Goal: Complete application form

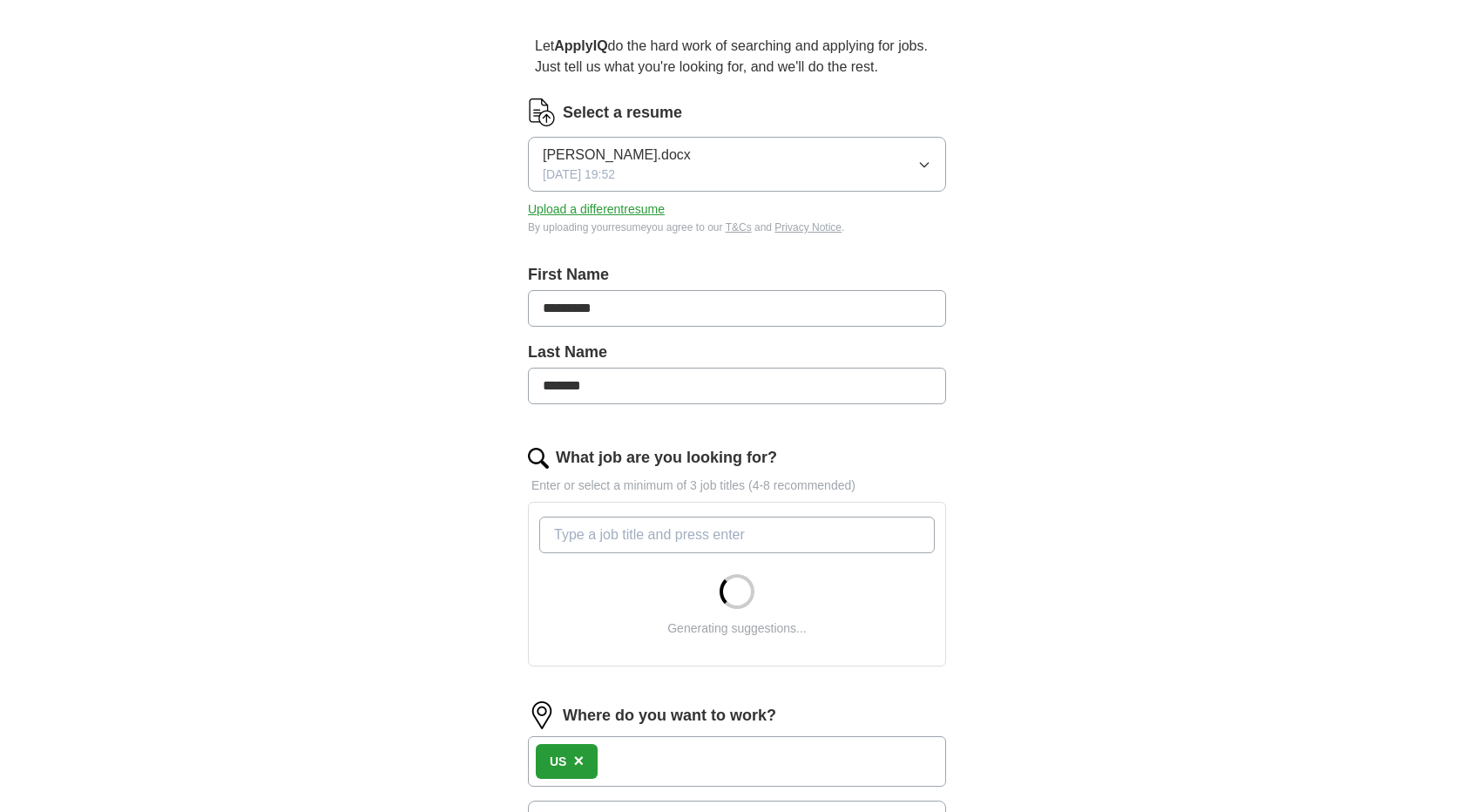
scroll to position [142, 0]
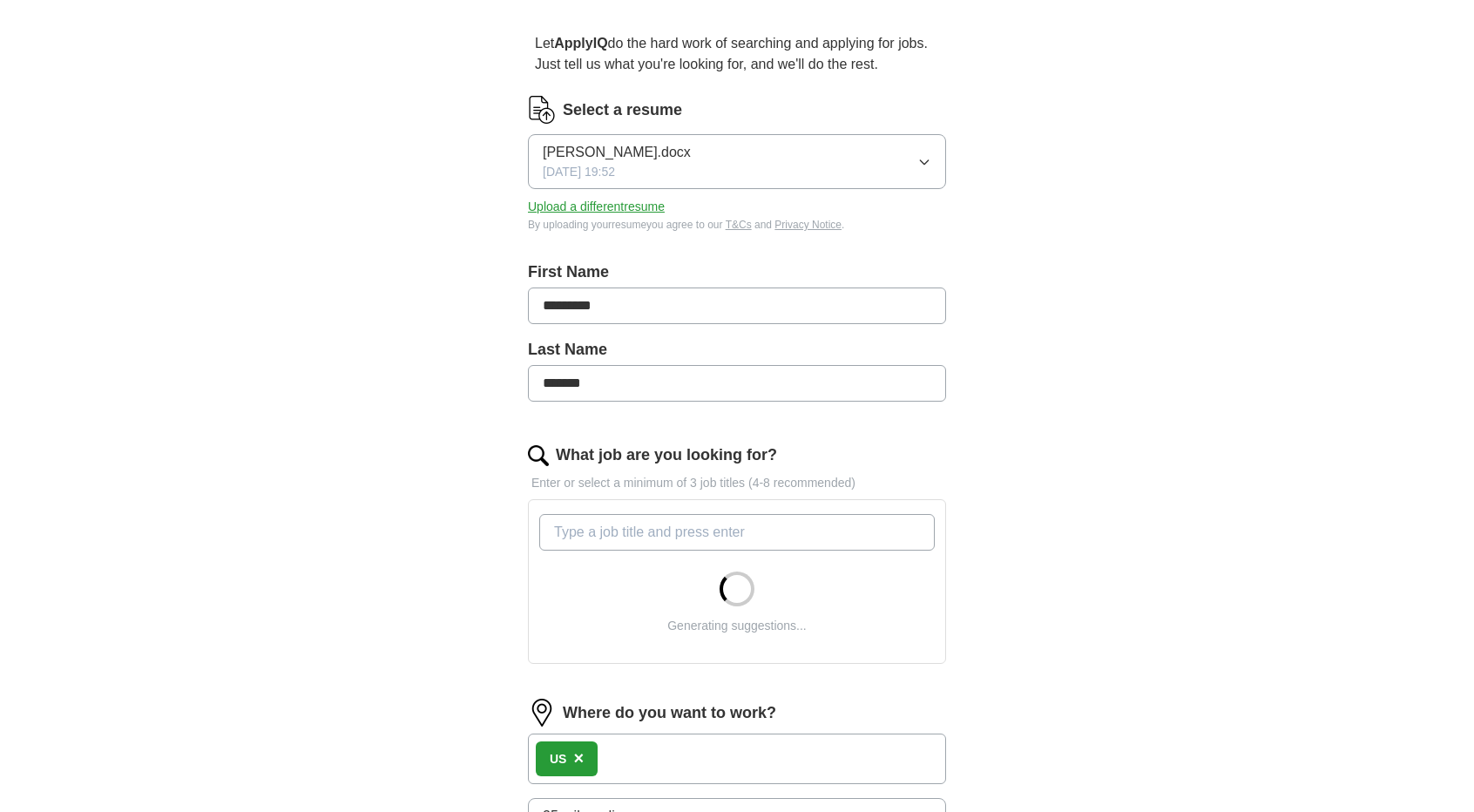
click at [689, 532] on input "What job are you looking for?" at bounding box center [737, 532] width 396 height 36
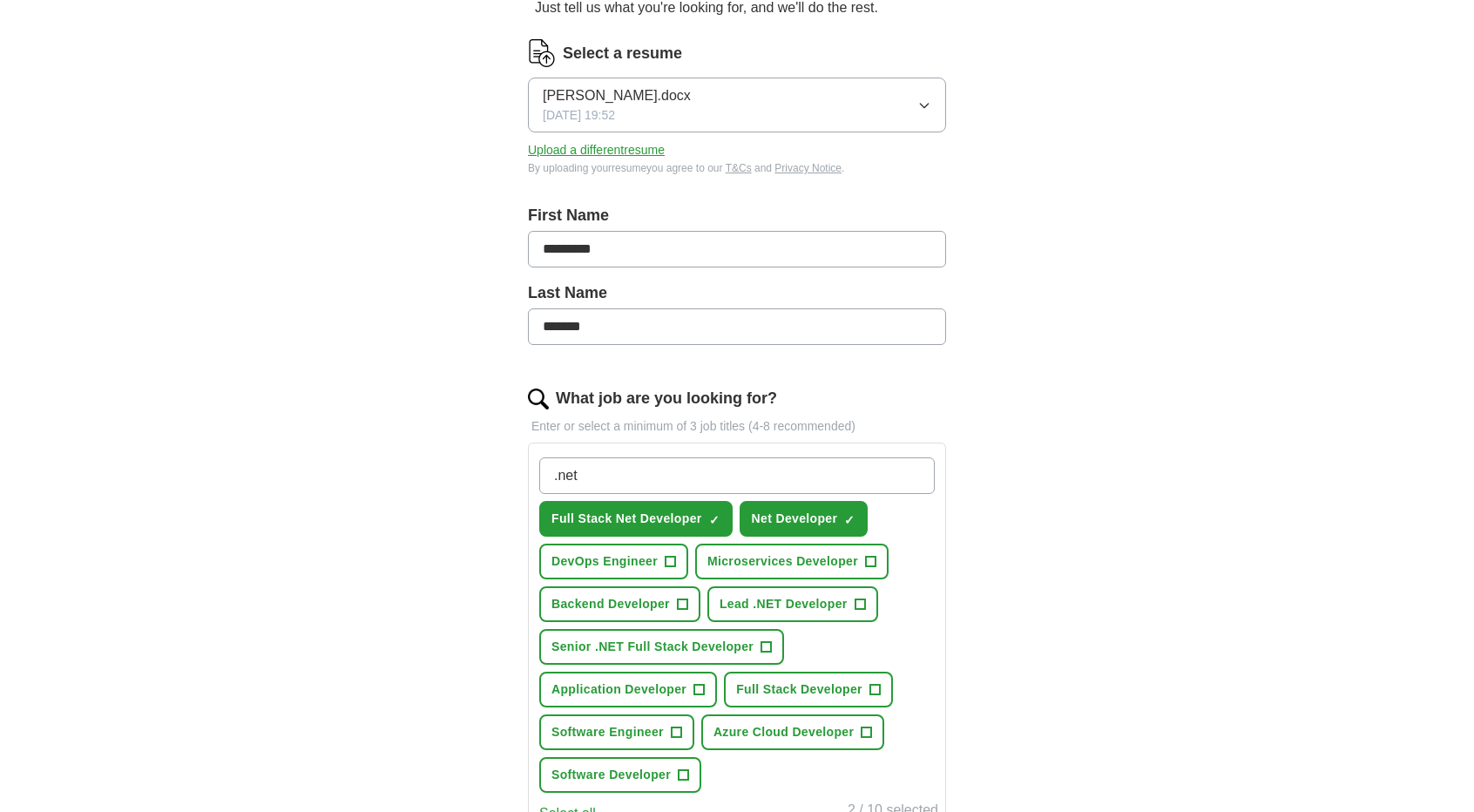
scroll to position [200, 0]
type input ".net"
click at [670, 596] on button "Backend Developer +" at bounding box center [619, 604] width 161 height 36
click at [873, 684] on span "+" at bounding box center [874, 688] width 10 height 14
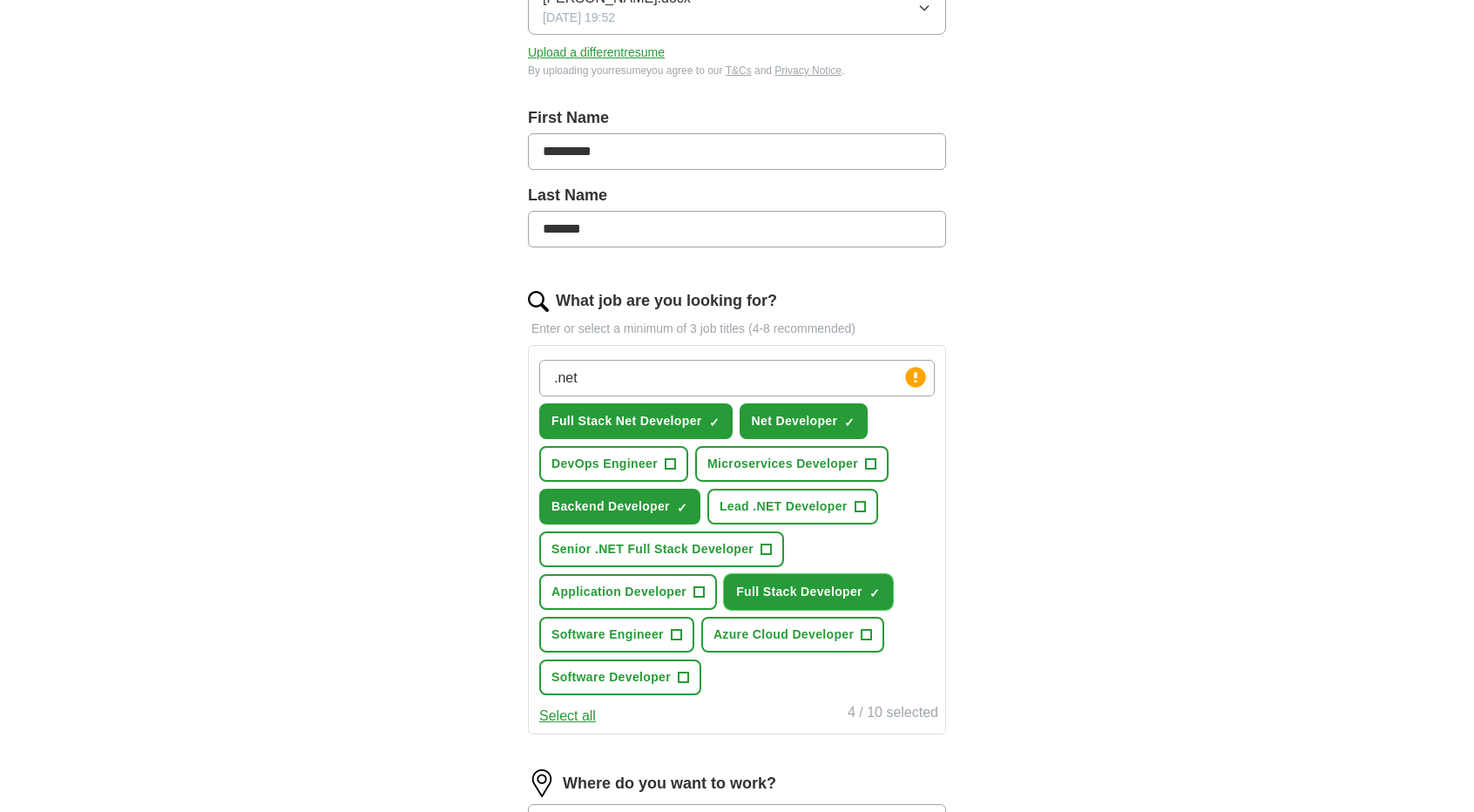
scroll to position [297, 0]
click at [681, 674] on span "+" at bounding box center [684, 676] width 10 height 14
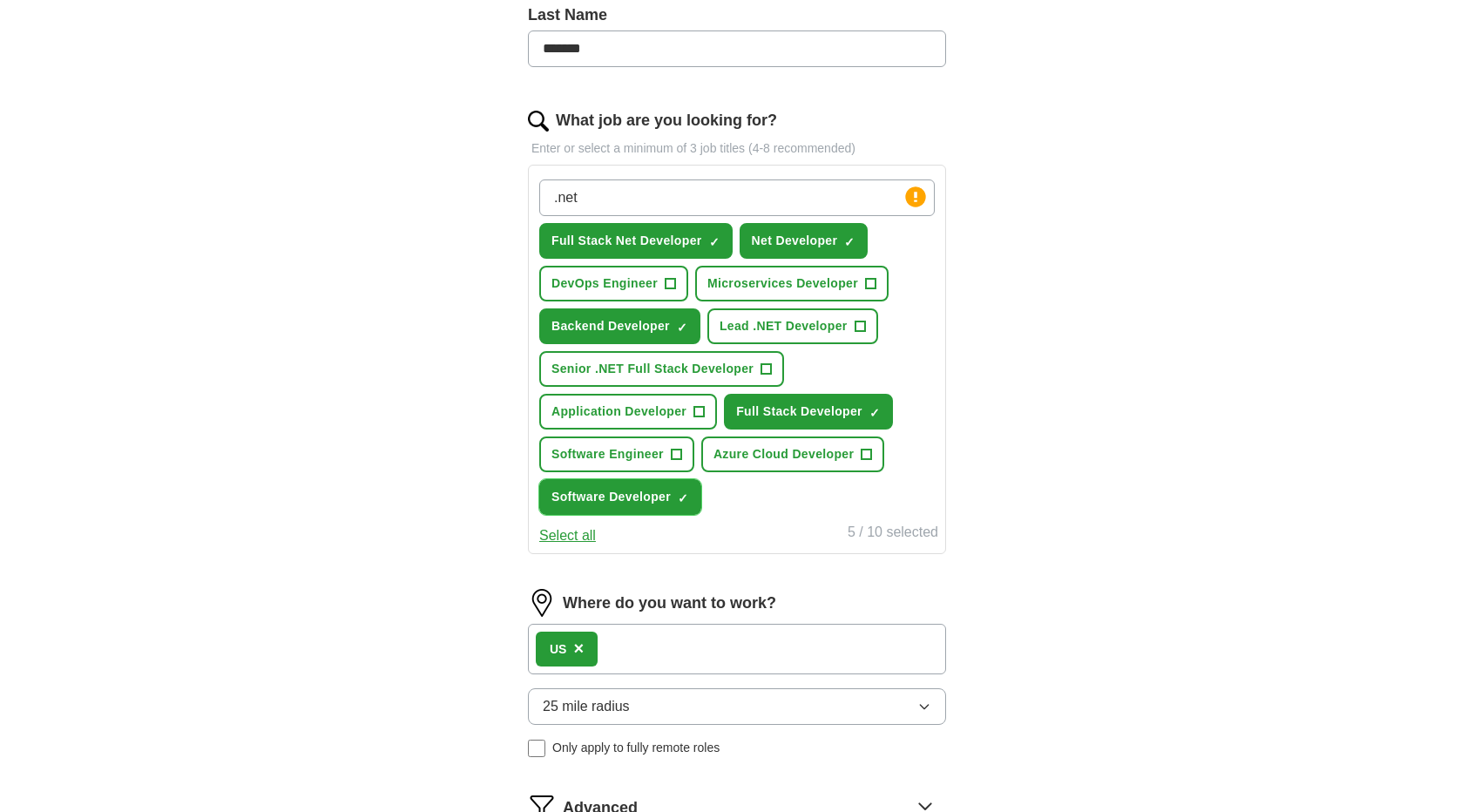
scroll to position [512, 0]
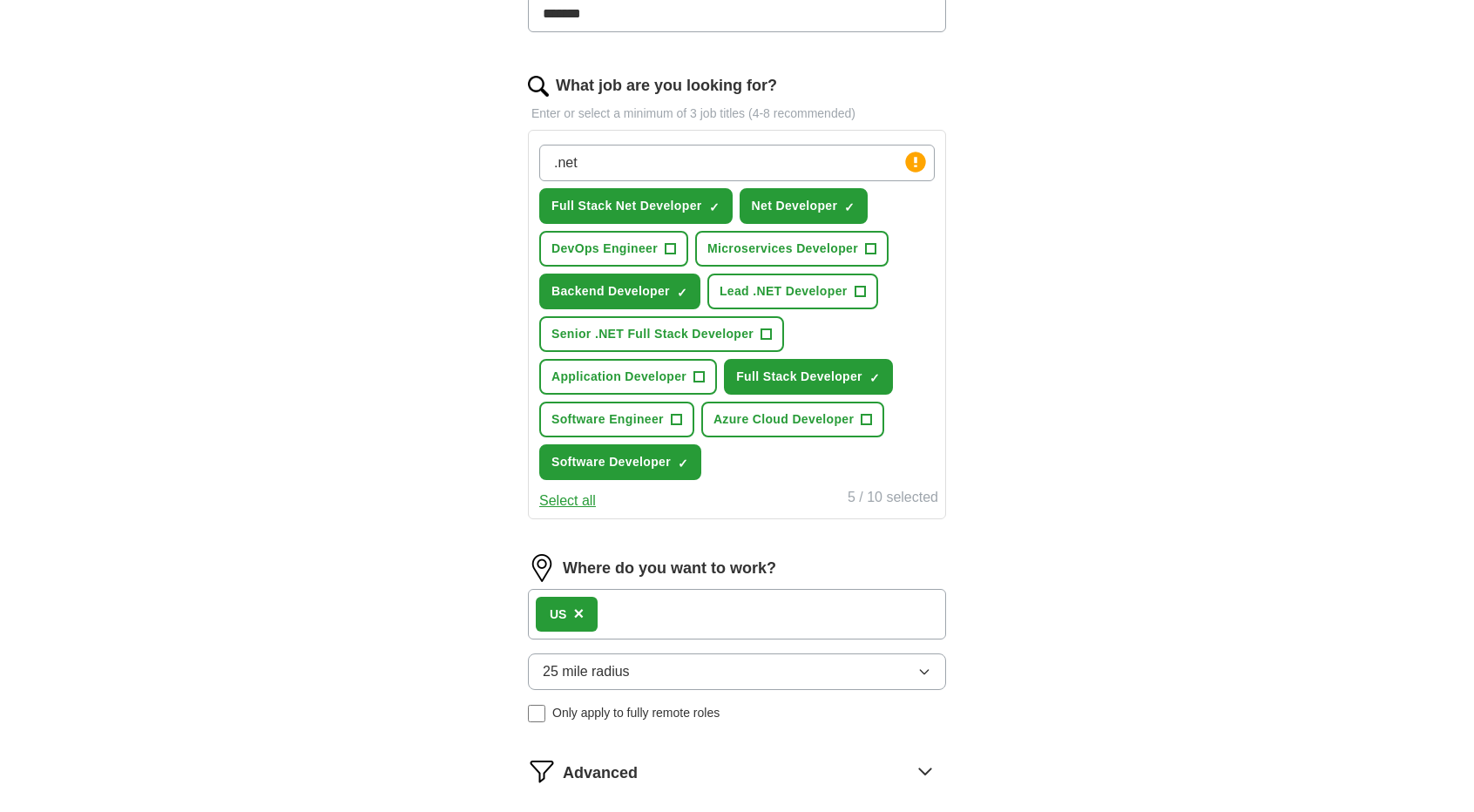
click at [700, 669] on button "25 mile radius" at bounding box center [737, 671] width 418 height 36
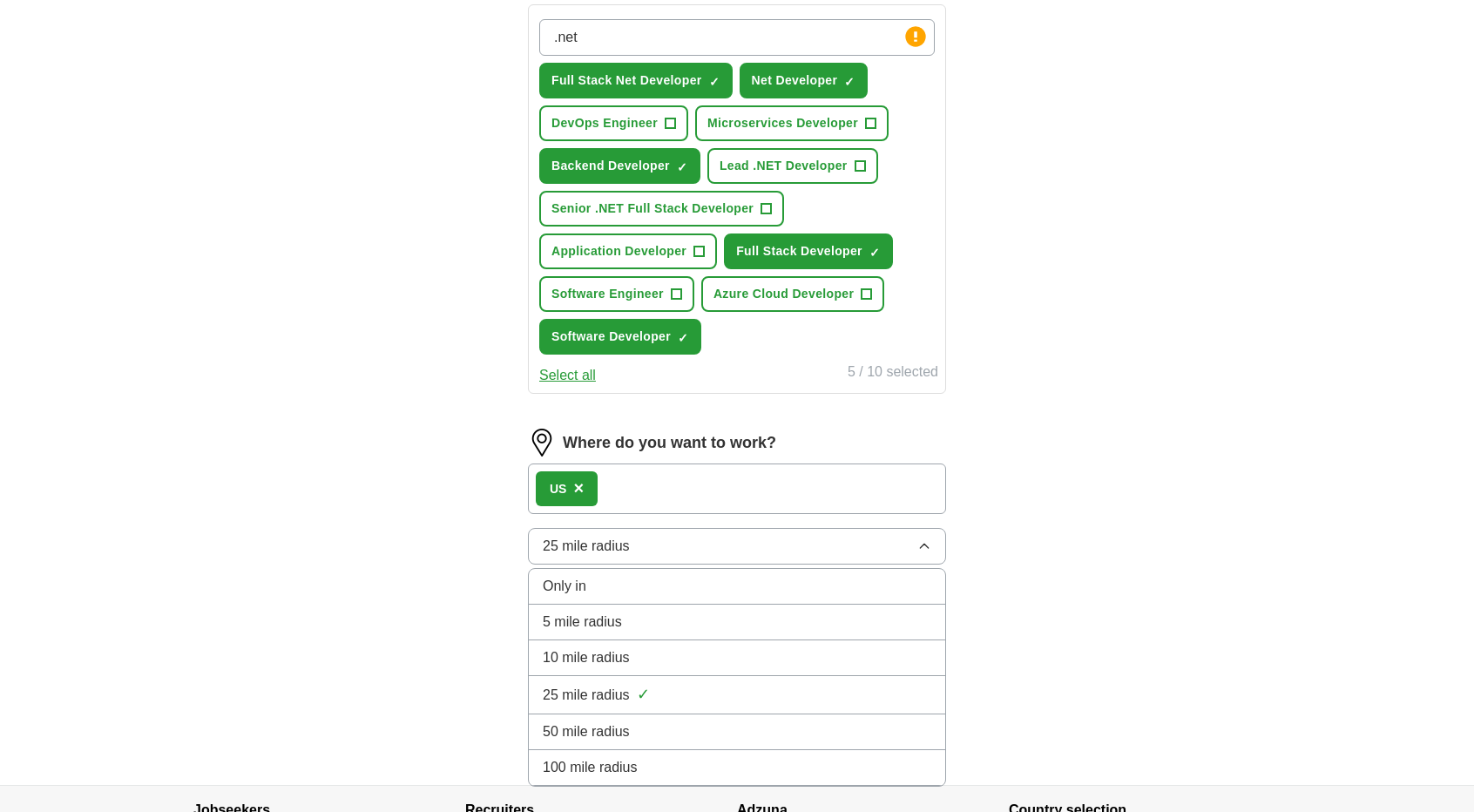
scroll to position [675, 0]
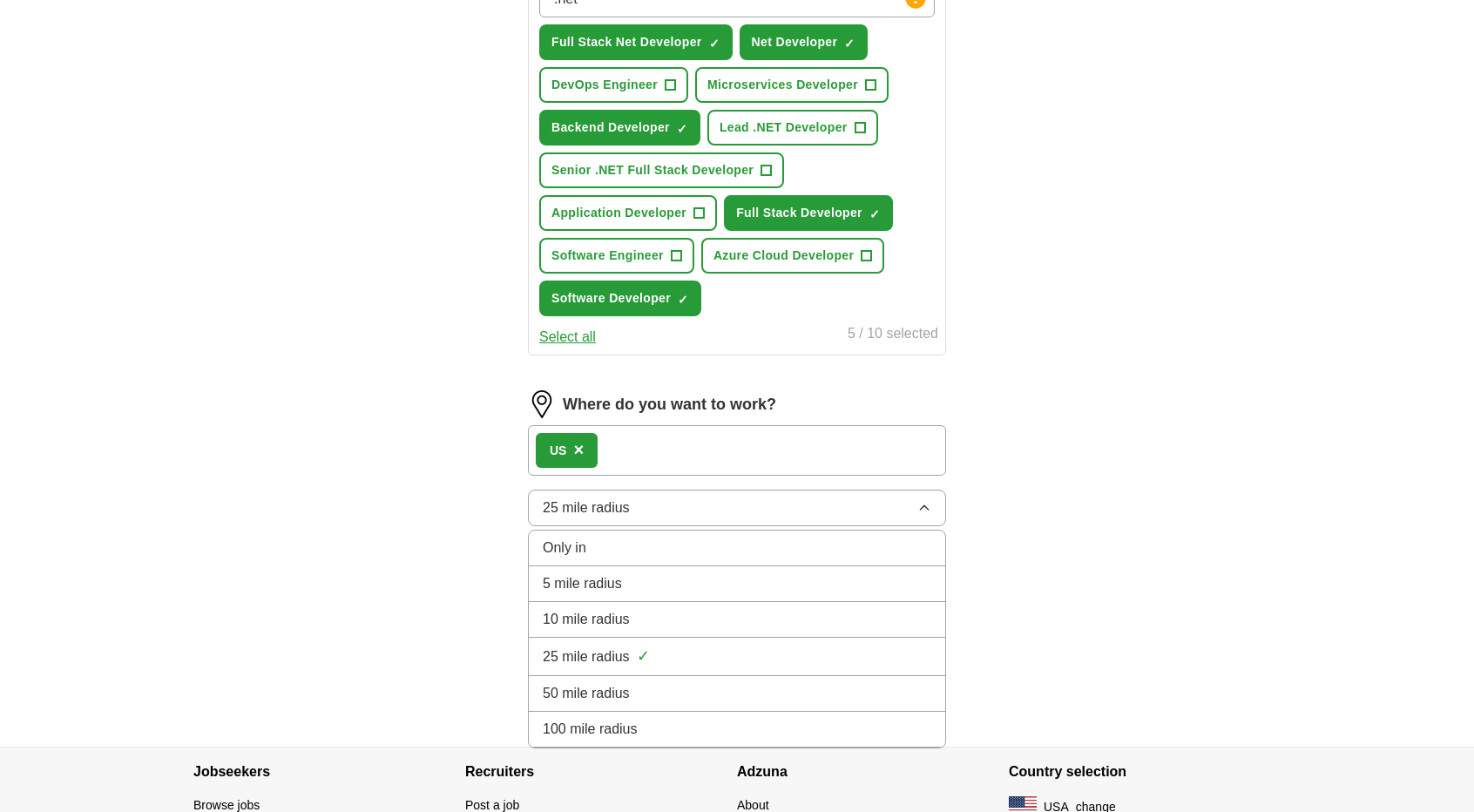
click at [650, 711] on li "100 mile radius" at bounding box center [737, 729] width 417 height 36
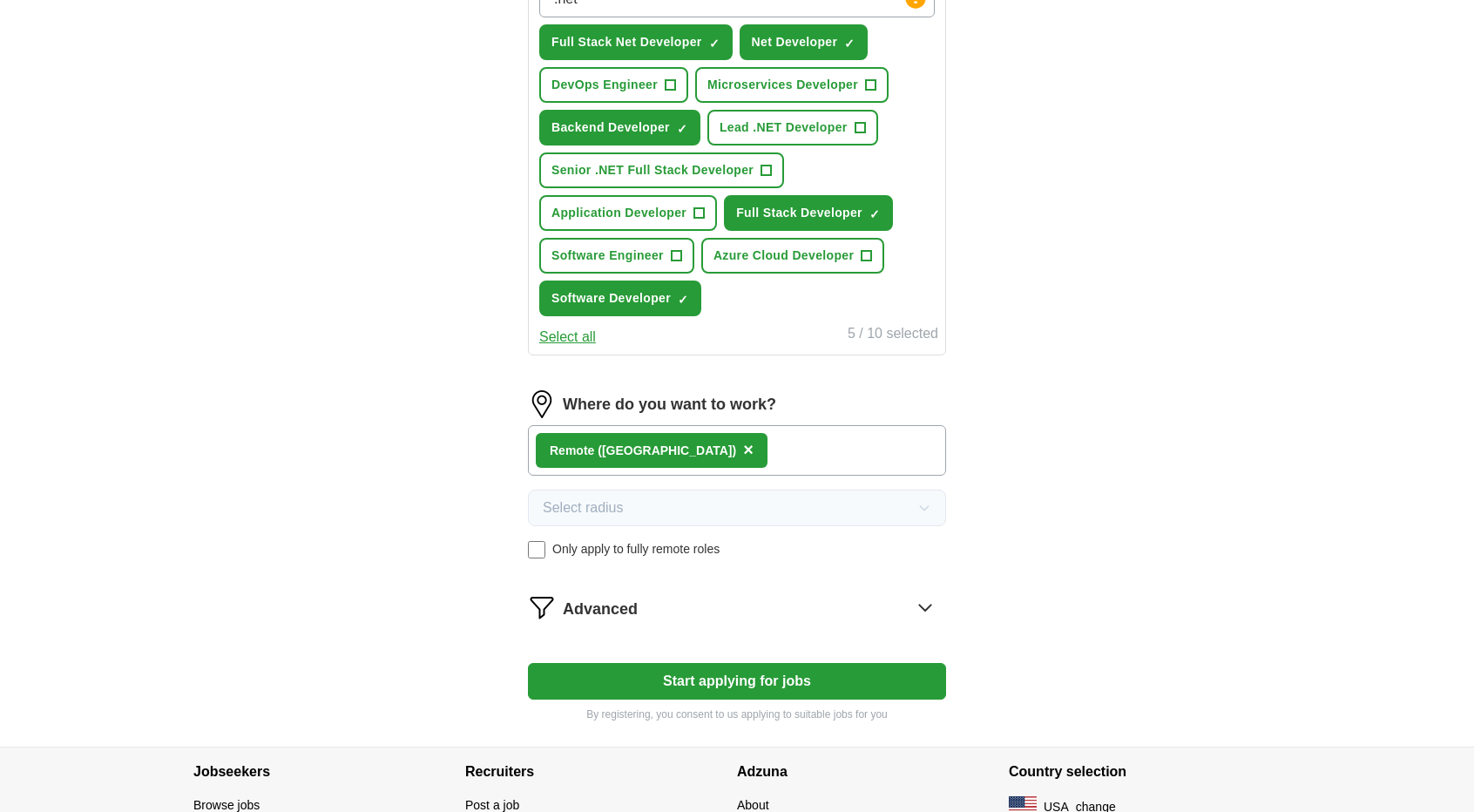
click at [921, 596] on icon at bounding box center [924, 607] width 28 height 28
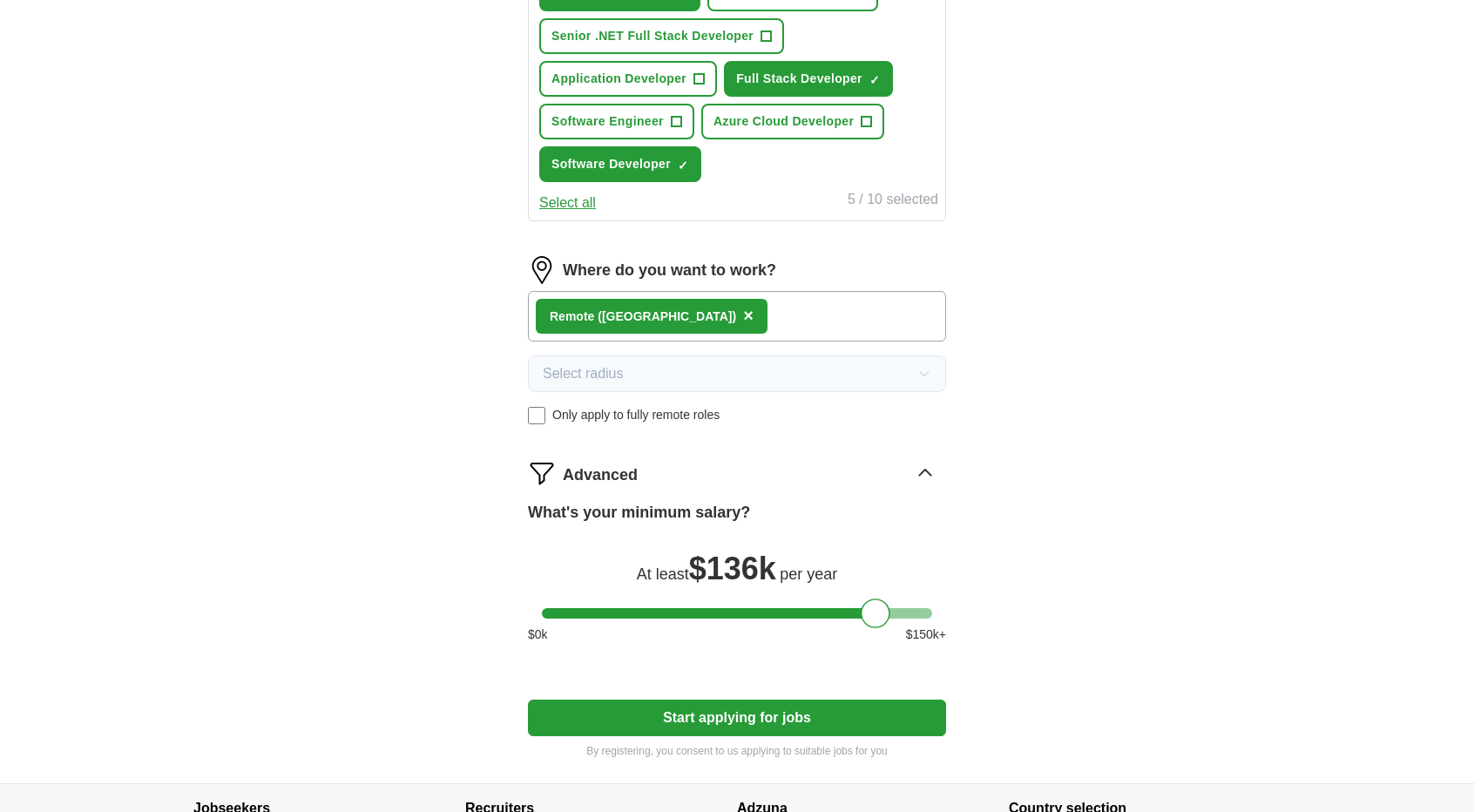
scroll to position [825, 0]
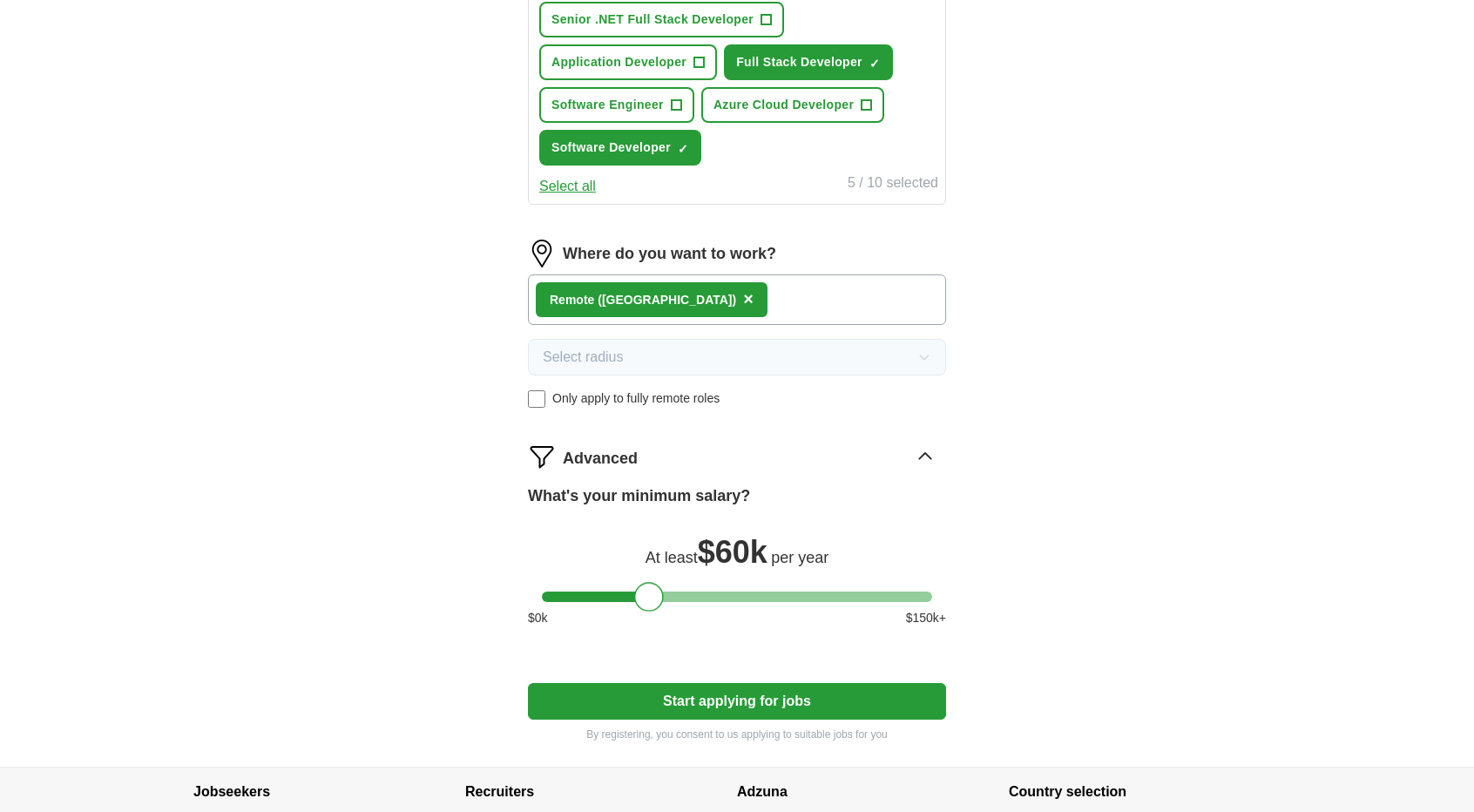
drag, startPoint x: 880, startPoint y: 588, endPoint x: 654, endPoint y: 575, distance: 226.4
click at [654, 575] on div "What's your minimum salary? At least $ 60k per year $ 0 k $ 150 k+" at bounding box center [737, 562] width 418 height 157
drag, startPoint x: 649, startPoint y: 586, endPoint x: 662, endPoint y: 586, distance: 13.0
click at [662, 586] on div at bounding box center [663, 596] width 29 height 29
drag, startPoint x: 662, startPoint y: 586, endPoint x: 643, endPoint y: 590, distance: 19.4
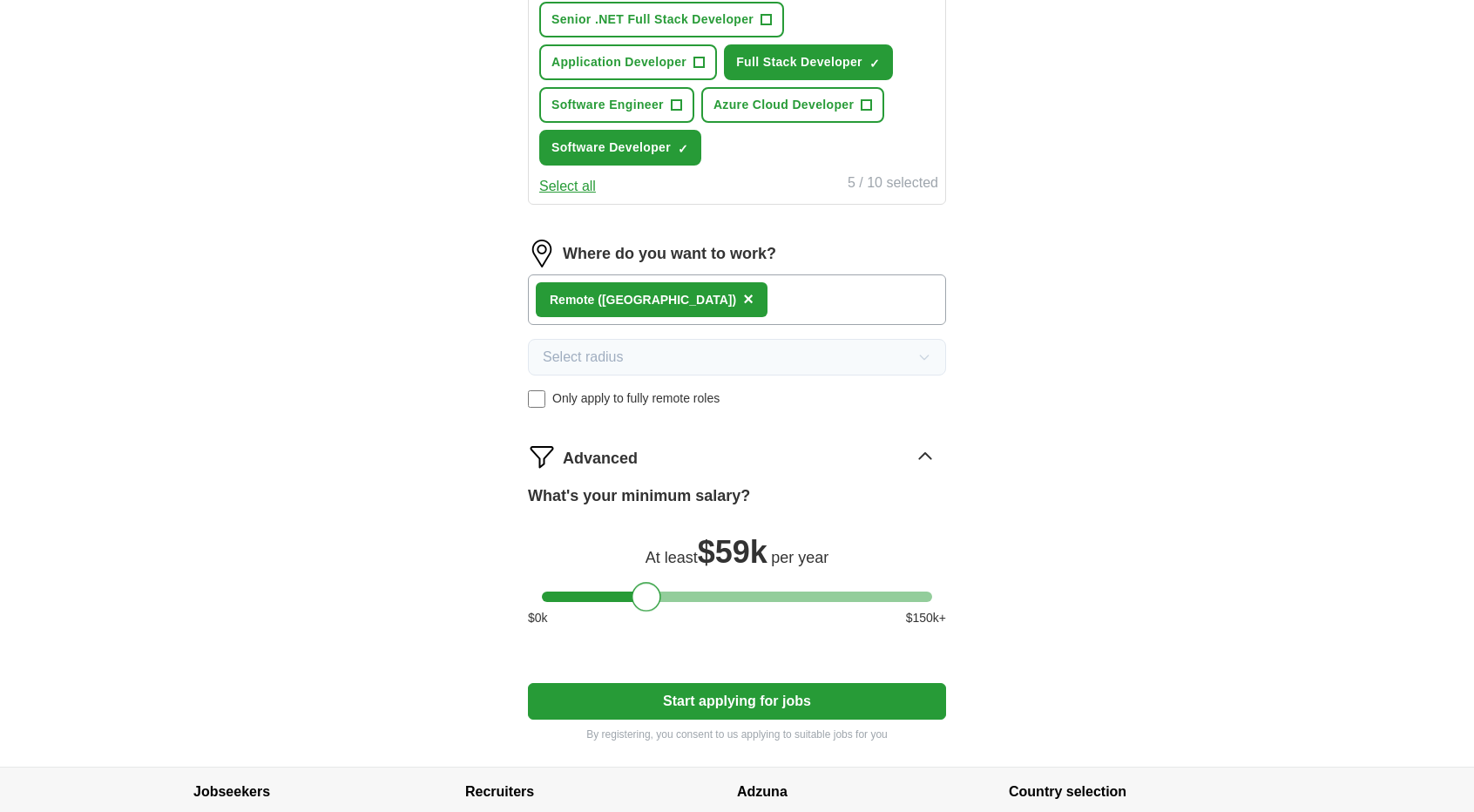
click at [643, 590] on div at bounding box center [646, 596] width 29 height 29
click at [645, 590] on div at bounding box center [649, 596] width 29 height 29
click at [705, 688] on button "Start applying for jobs" at bounding box center [737, 701] width 418 height 36
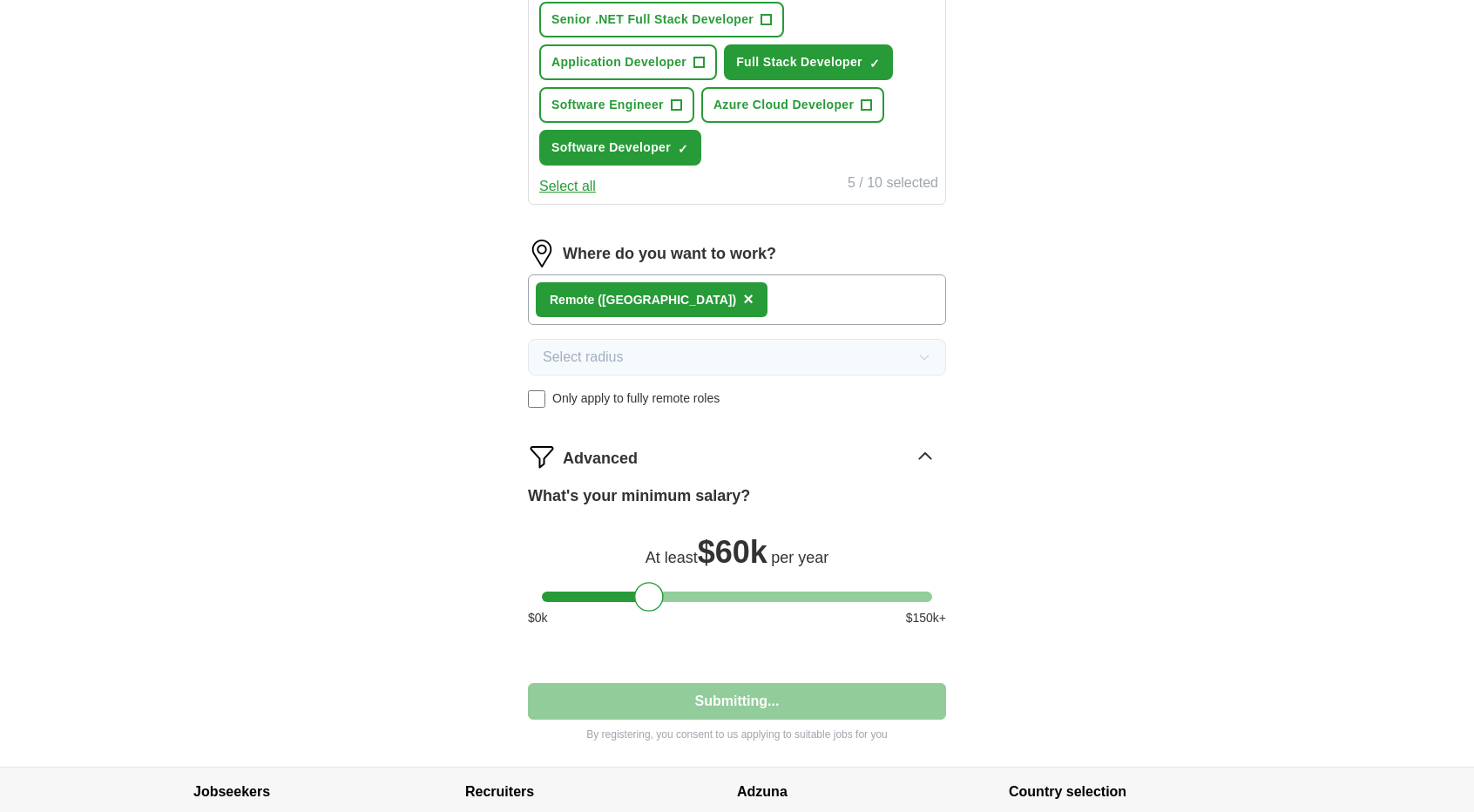
select select "**"
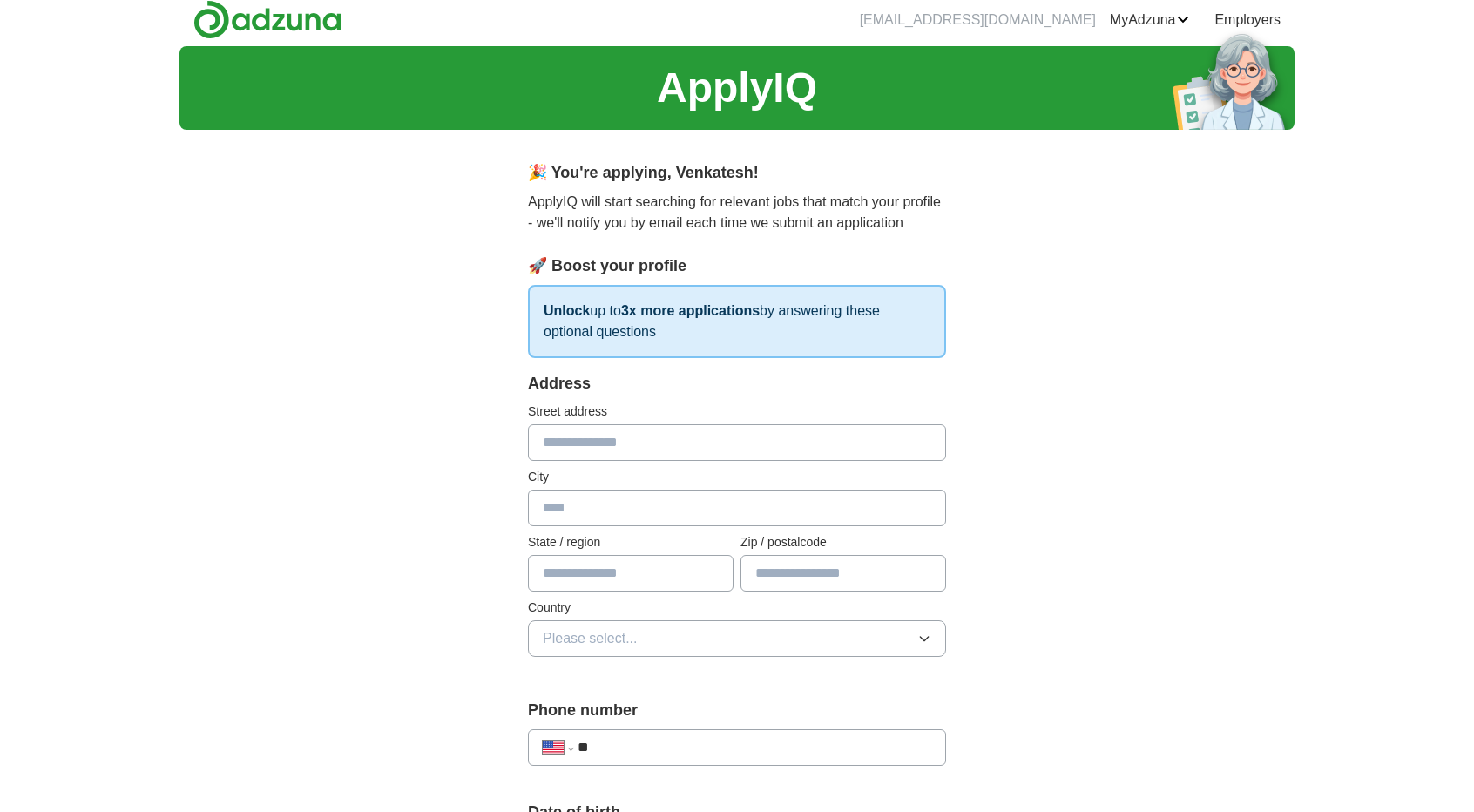
scroll to position [0, 0]
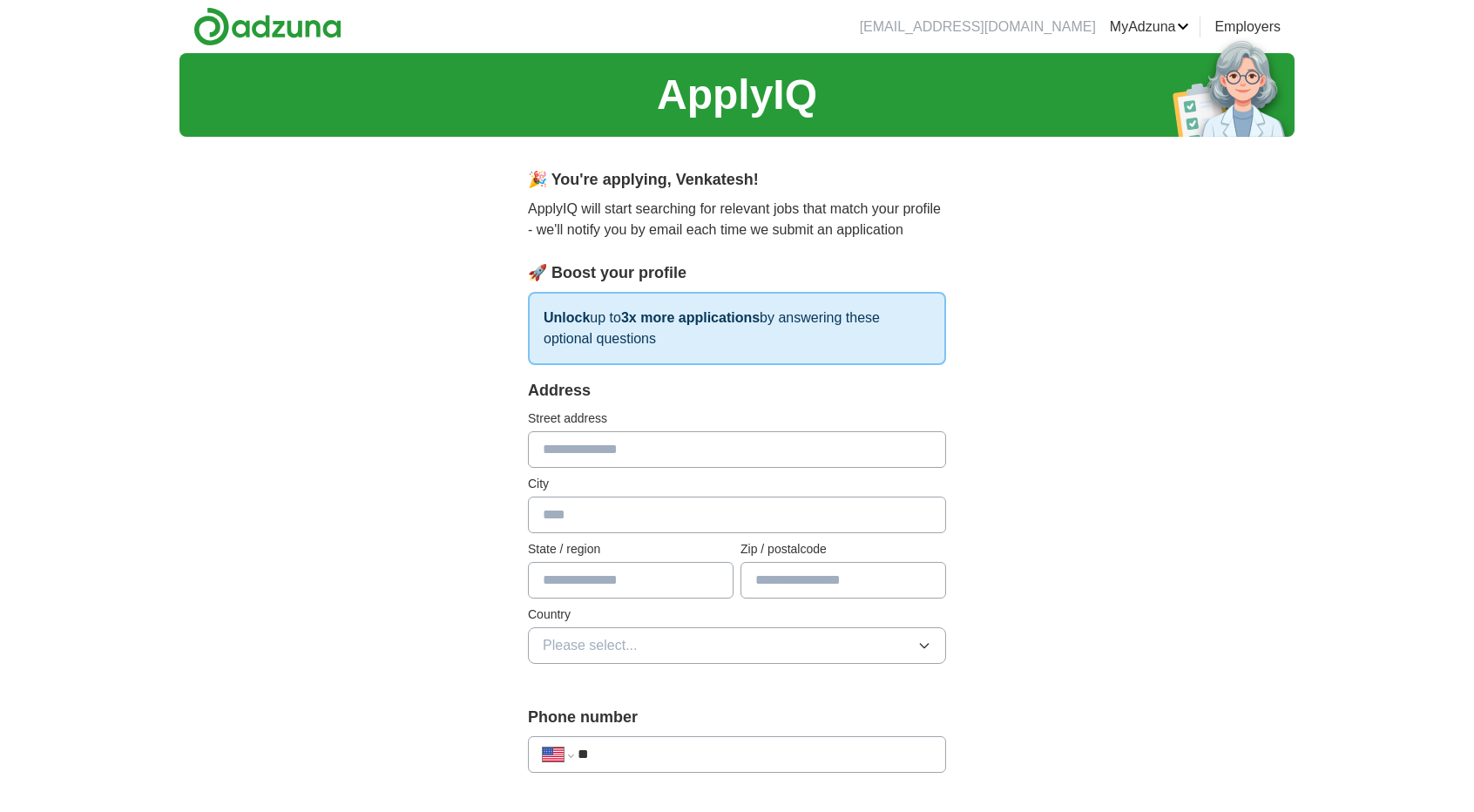
click at [628, 447] on input "text" at bounding box center [737, 449] width 418 height 36
type input "**********"
type input "*****"
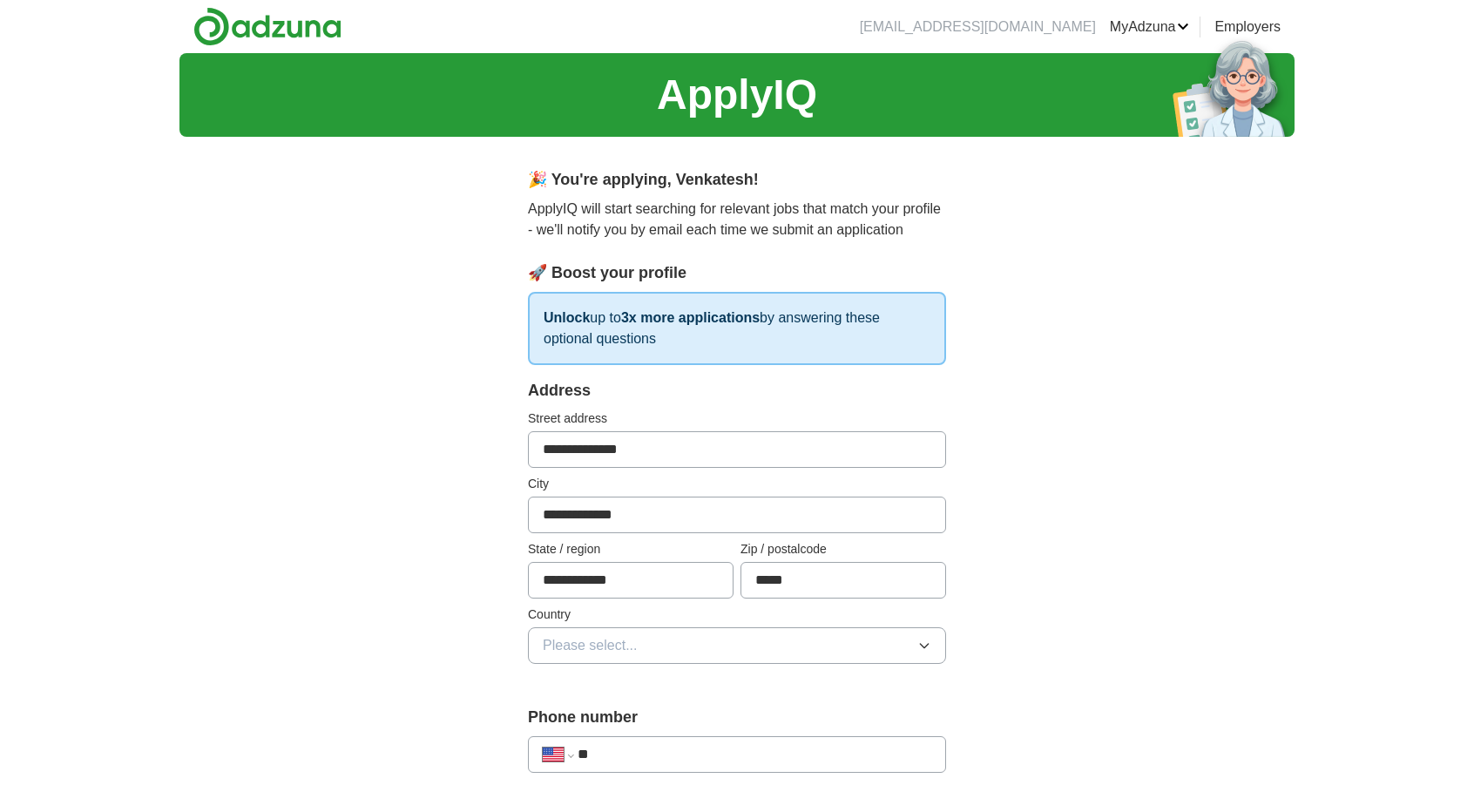
click at [614, 642] on span "Please select..." at bounding box center [591, 646] width 95 height 21
click at [597, 710] on span "[GEOGRAPHIC_DATA]" at bounding box center [615, 721] width 145 height 21
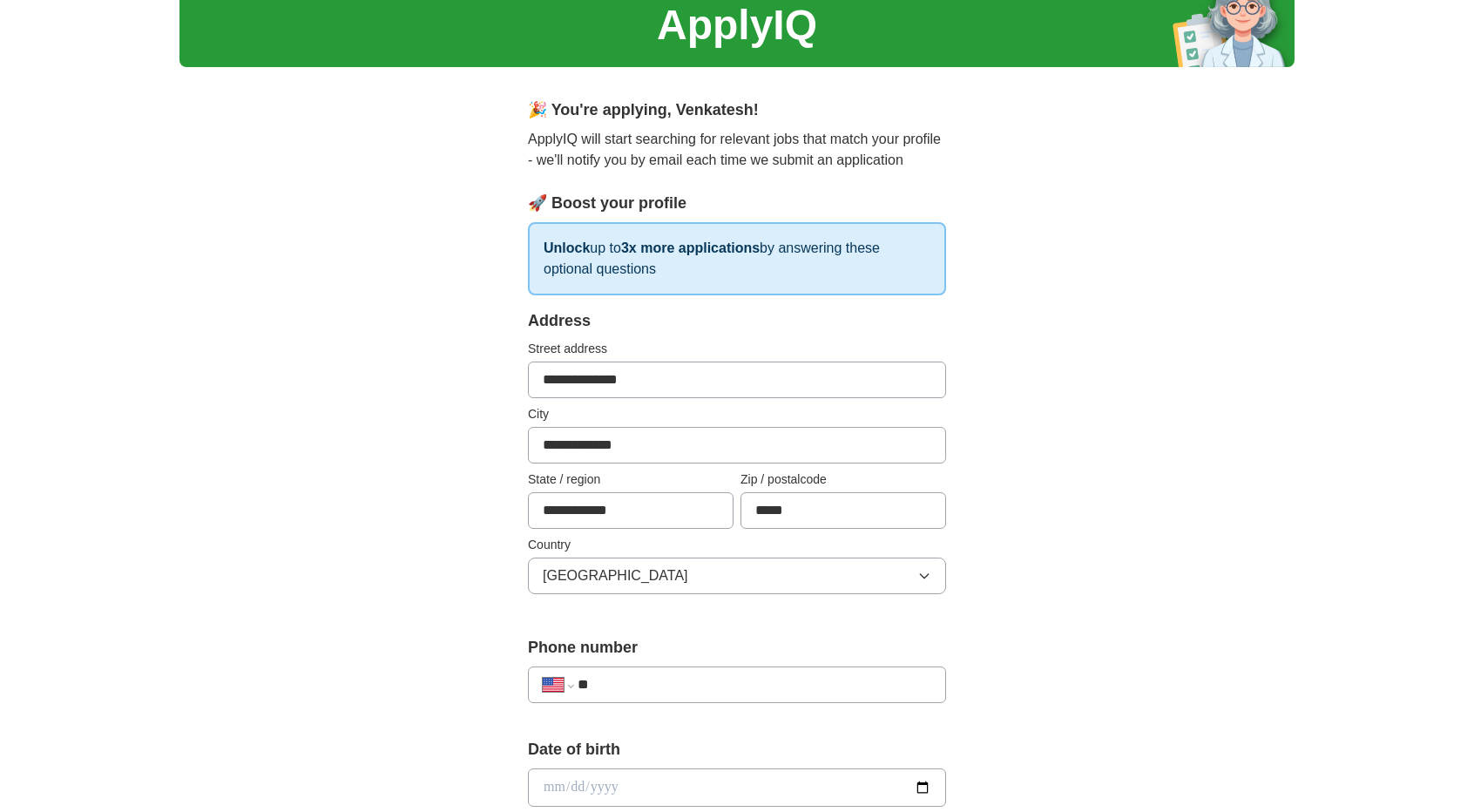
scroll to position [72, 0]
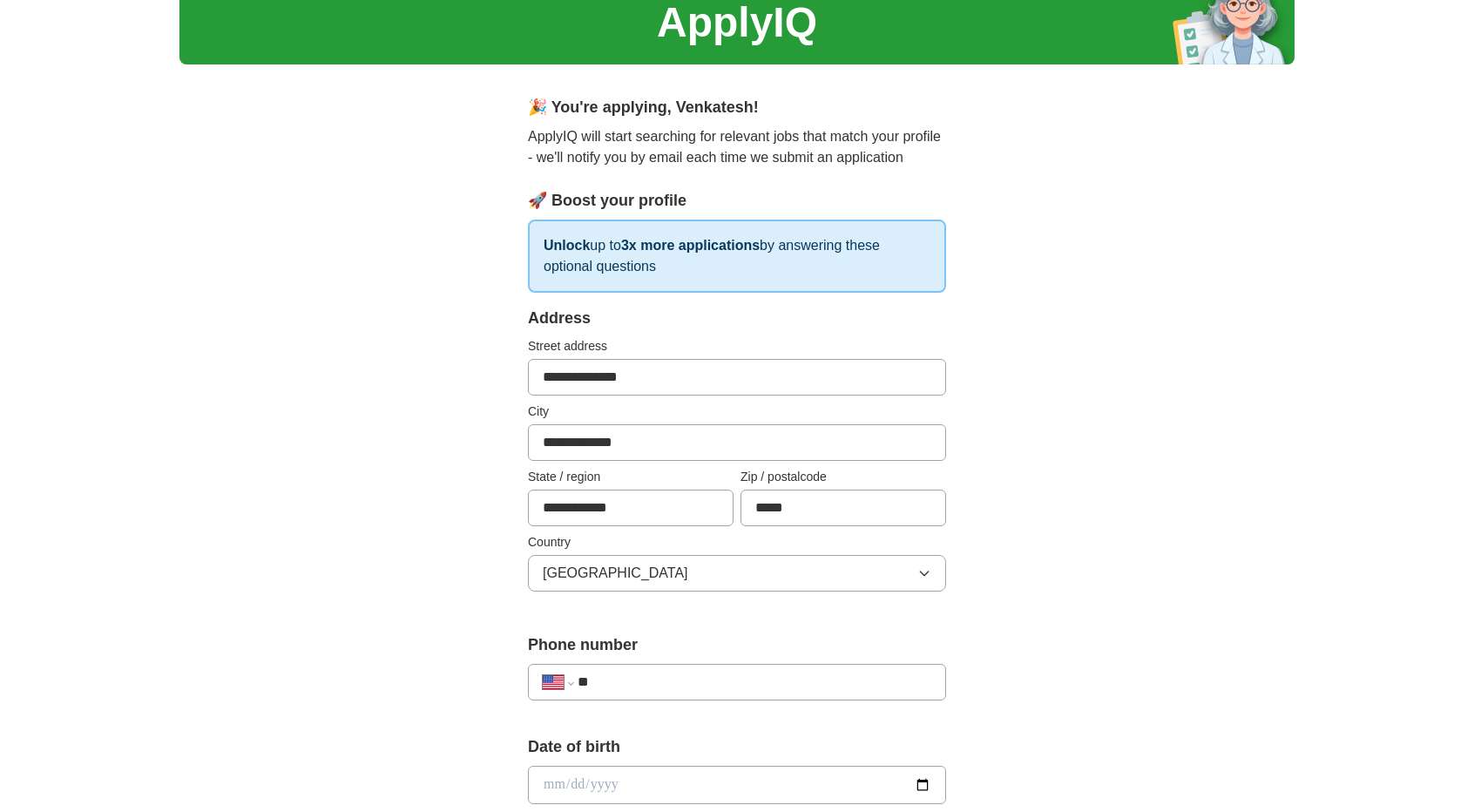
click at [618, 688] on input "**" at bounding box center [754, 682] width 354 height 21
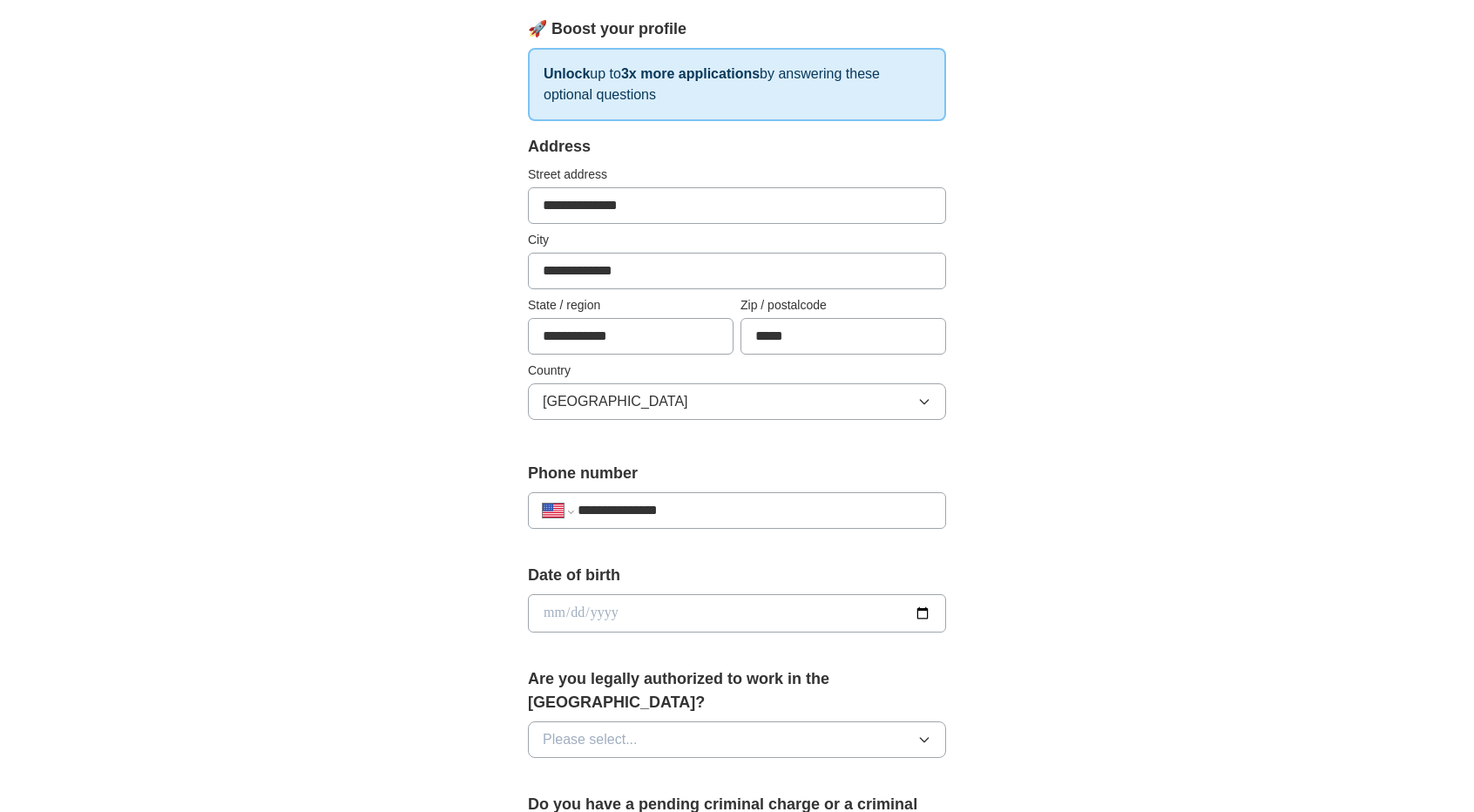
scroll to position [244, 0]
type input "**********"
click at [924, 600] on input "date" at bounding box center [737, 612] width 418 height 38
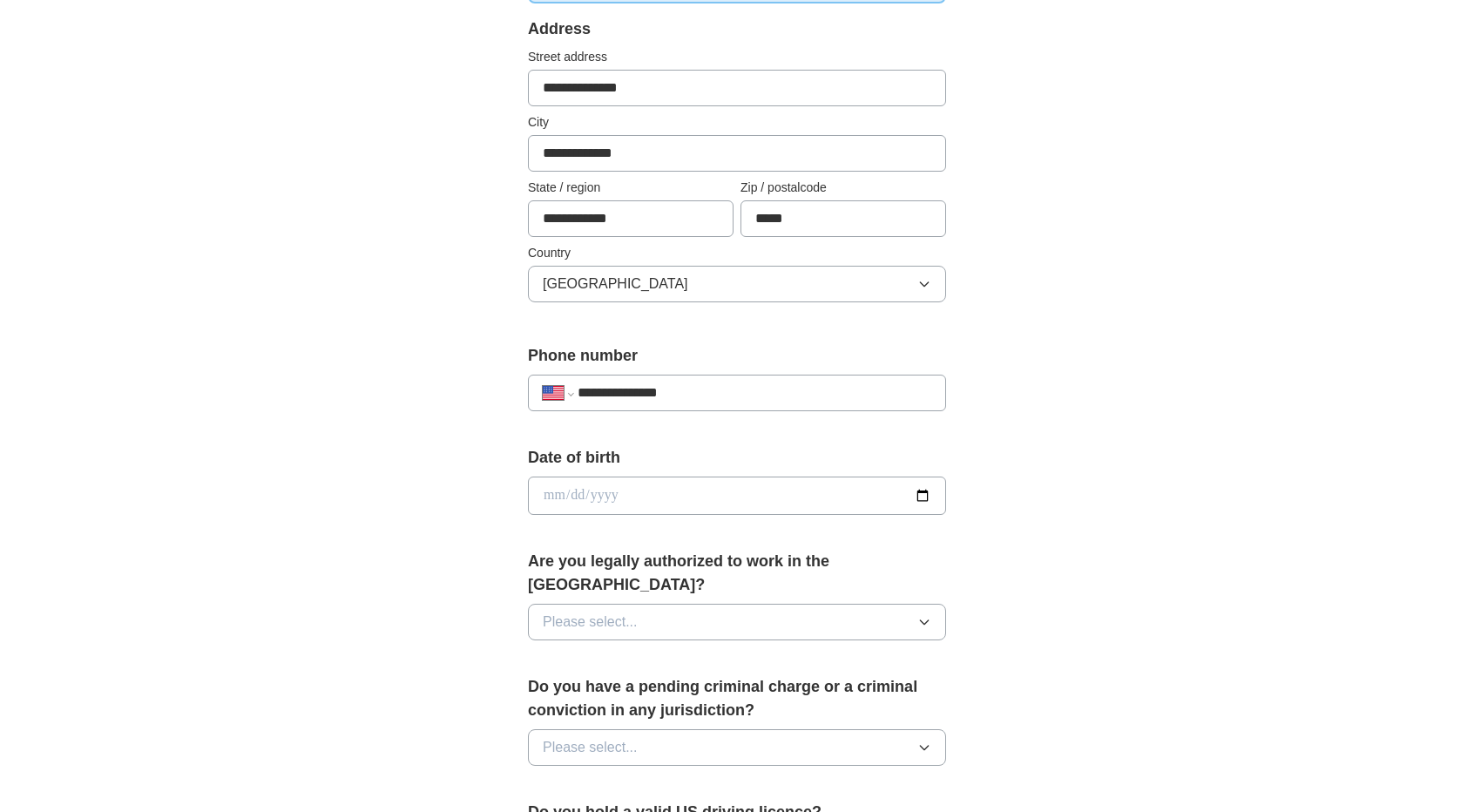
scroll to position [363, 0]
click at [877, 602] on button "Please select..." at bounding box center [737, 620] width 418 height 36
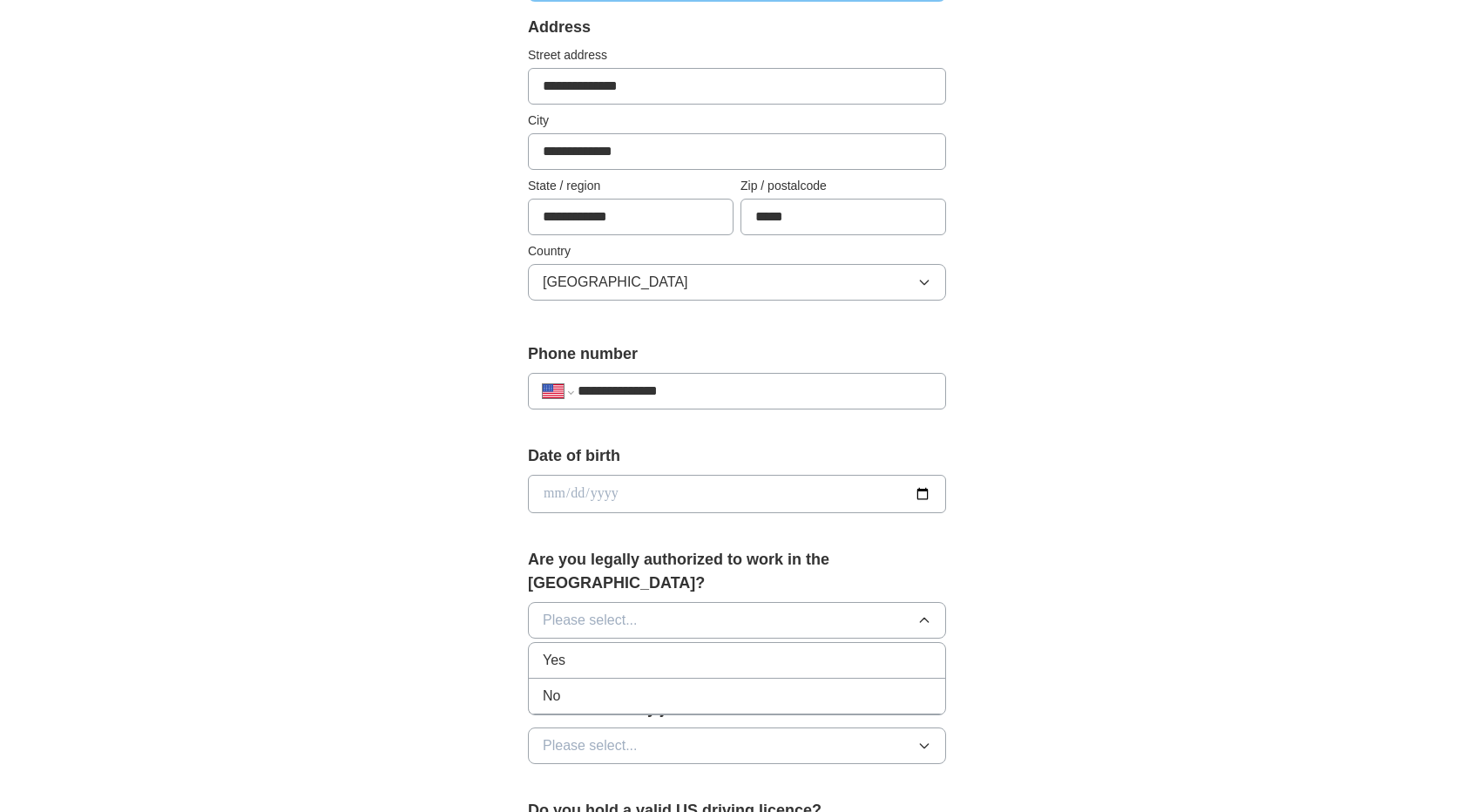
click at [731, 649] on div "Yes" at bounding box center [737, 660] width 389 height 21
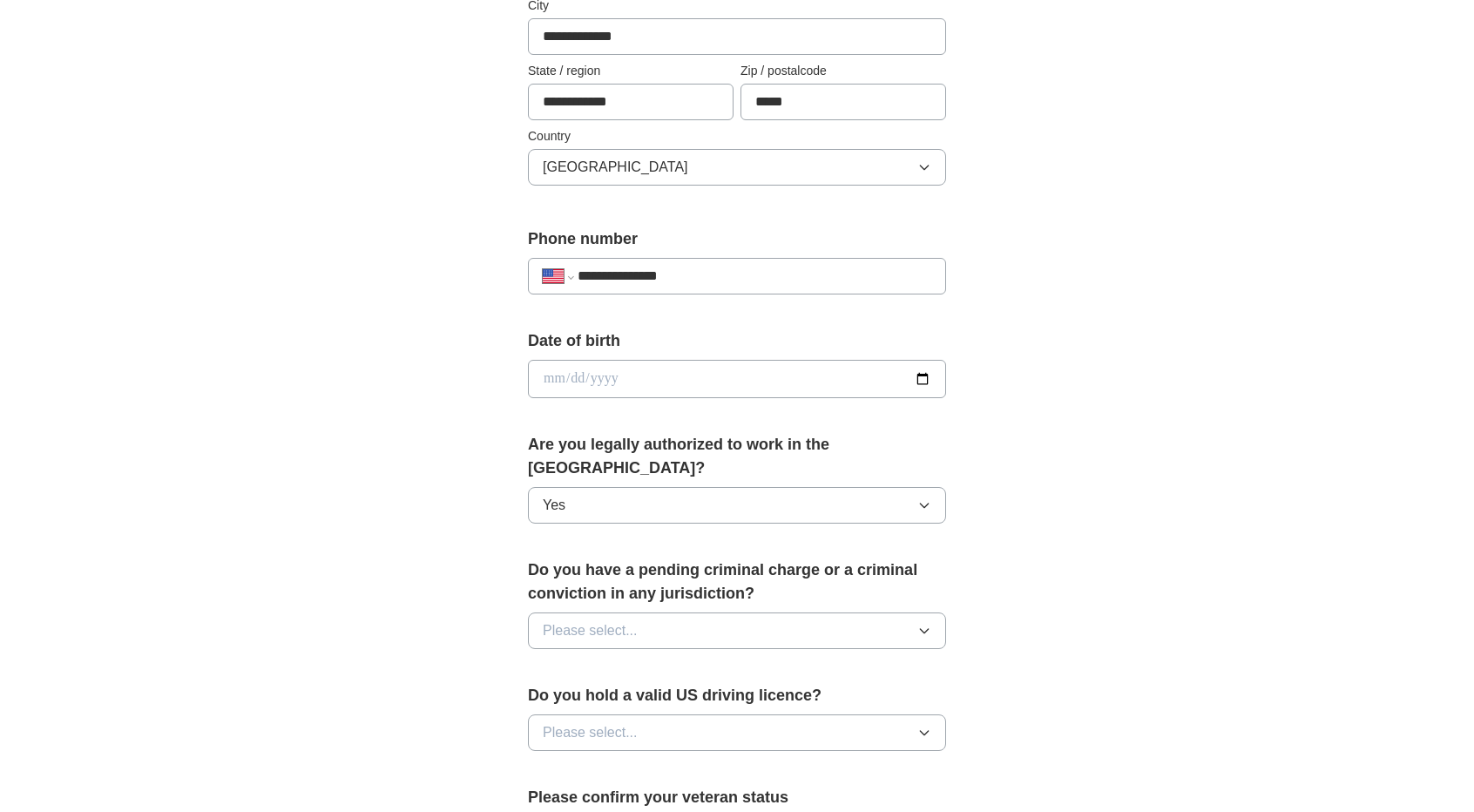
scroll to position [479, 0]
click at [716, 611] on button "Please select..." at bounding box center [737, 629] width 418 height 36
click at [649, 695] on div "No" at bounding box center [737, 706] width 389 height 21
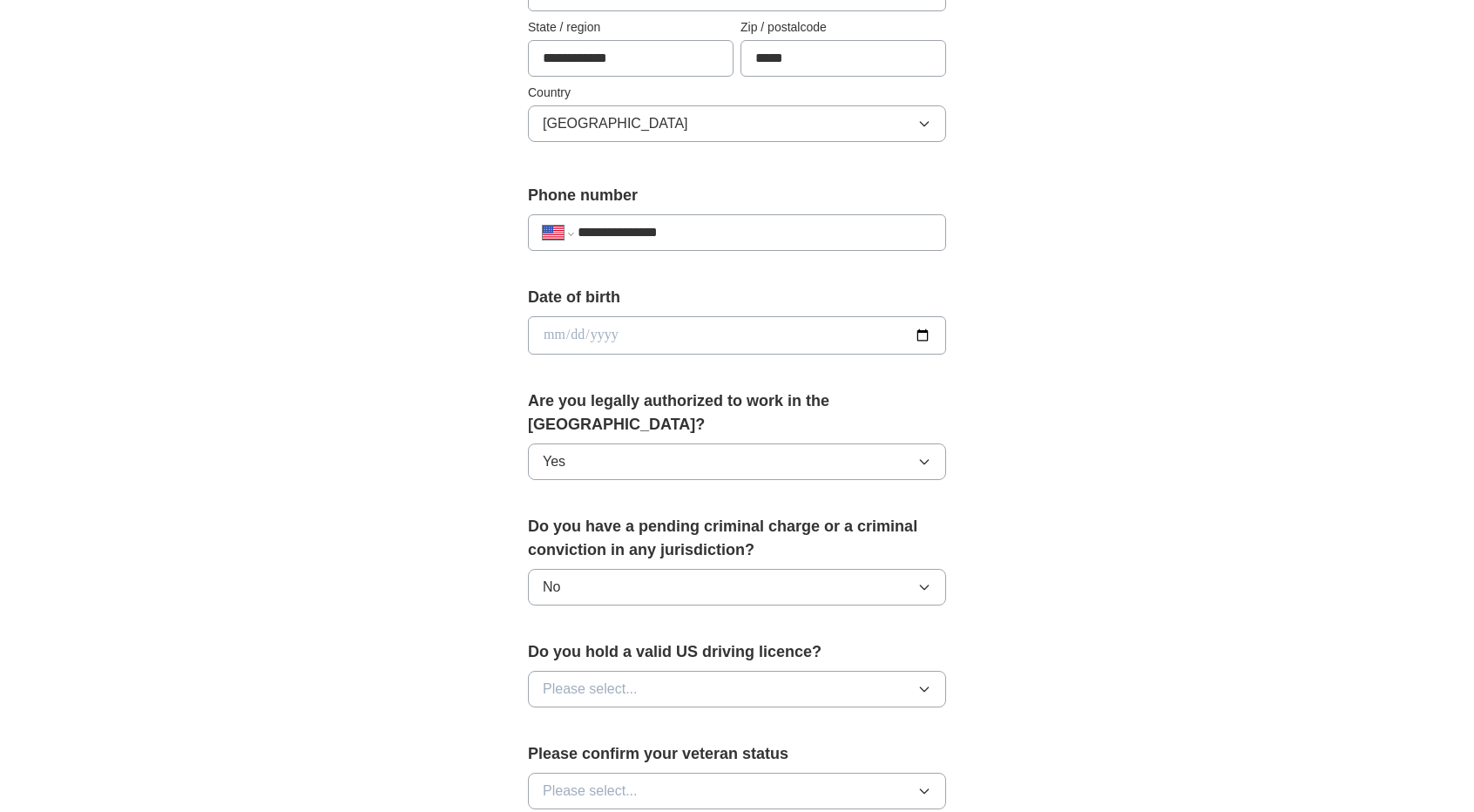
scroll to position [523, 0]
click at [646, 669] on button "Please select..." at bounding box center [737, 687] width 418 height 36
click at [599, 753] on div "No" at bounding box center [737, 764] width 389 height 21
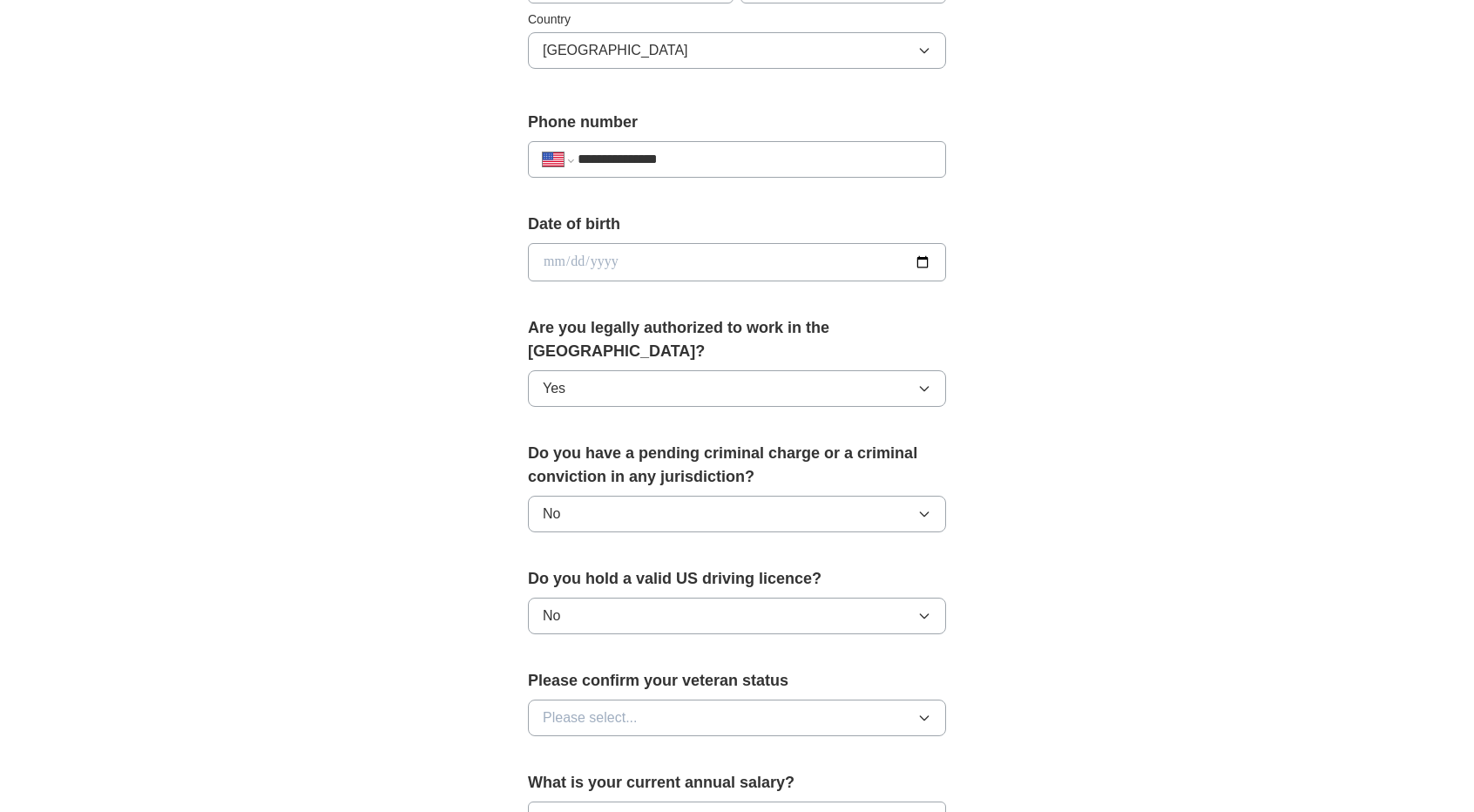
scroll to position [596, 0]
click at [594, 706] on span "Please select..." at bounding box center [591, 716] width 95 height 21
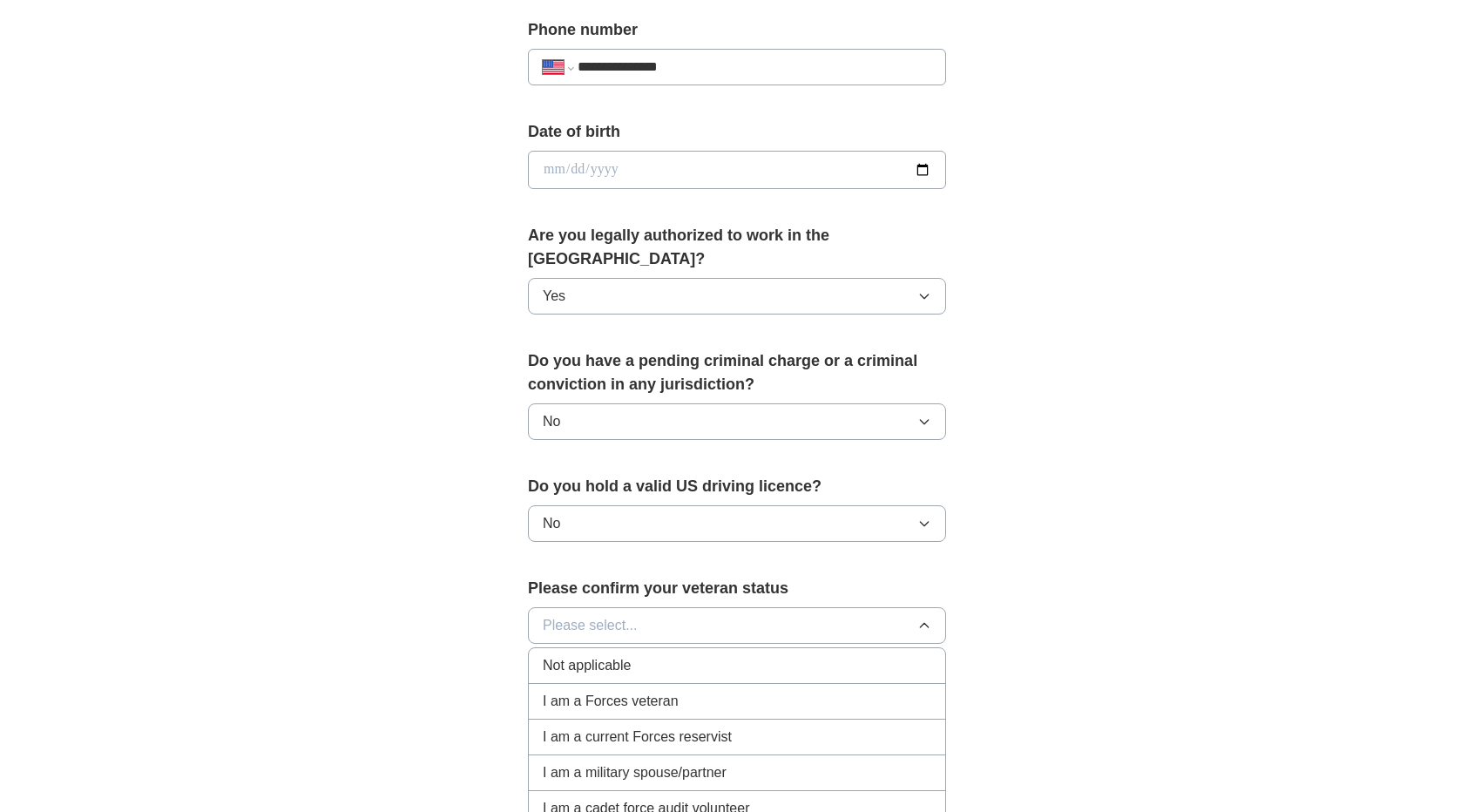
scroll to position [728, 0]
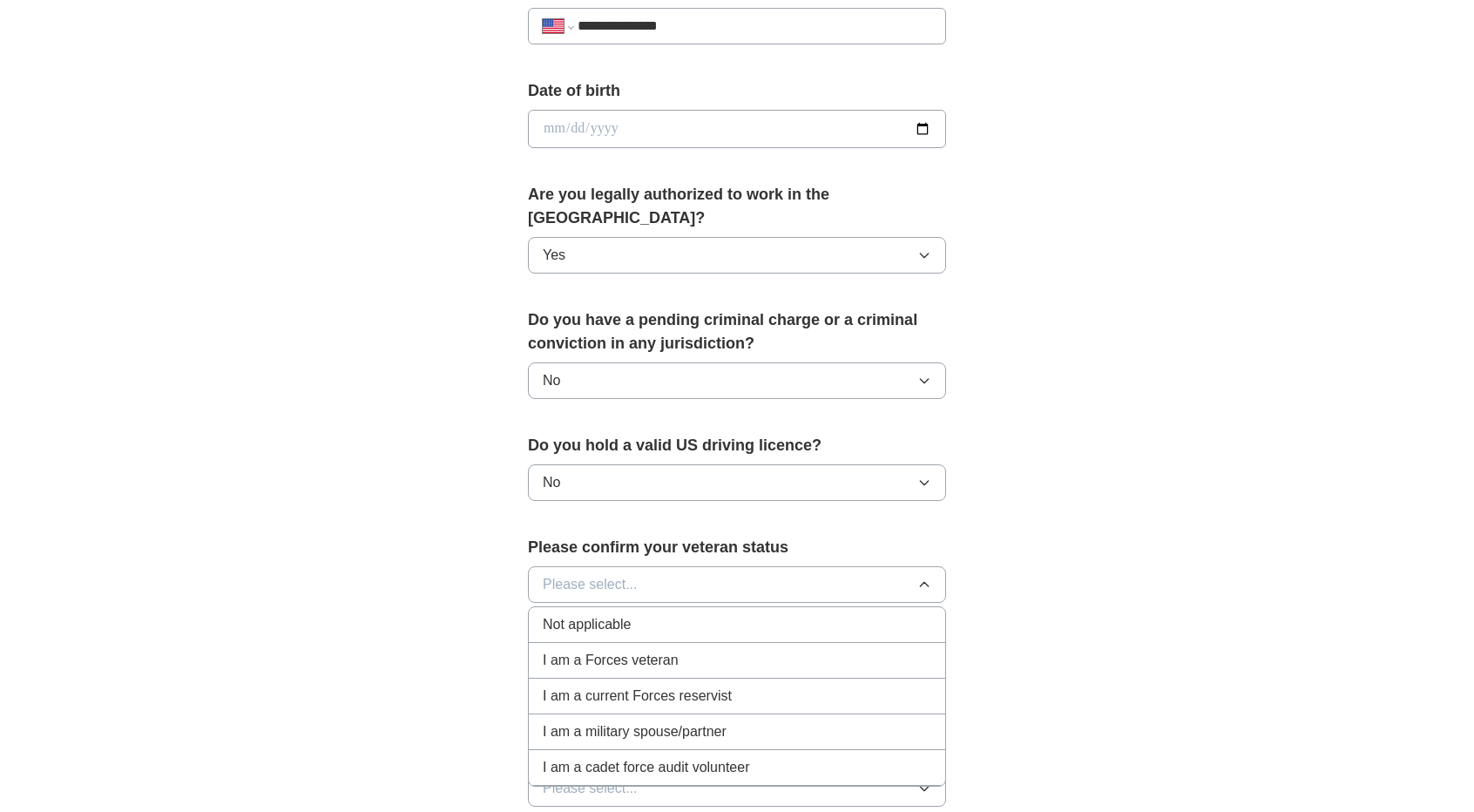
click at [604, 614] on span "Not applicable" at bounding box center [587, 625] width 88 height 21
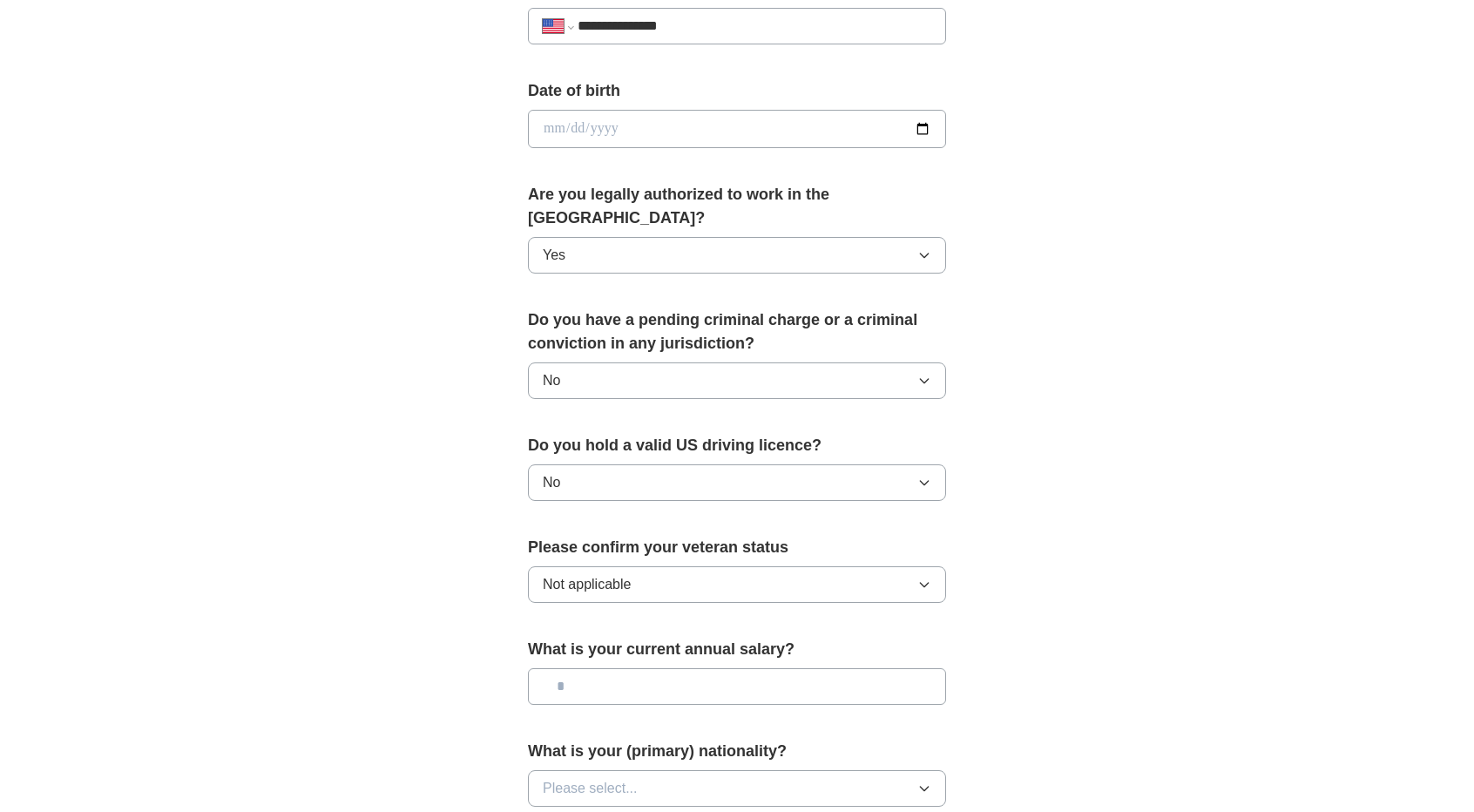
click at [592, 668] on input "text" at bounding box center [737, 686] width 418 height 36
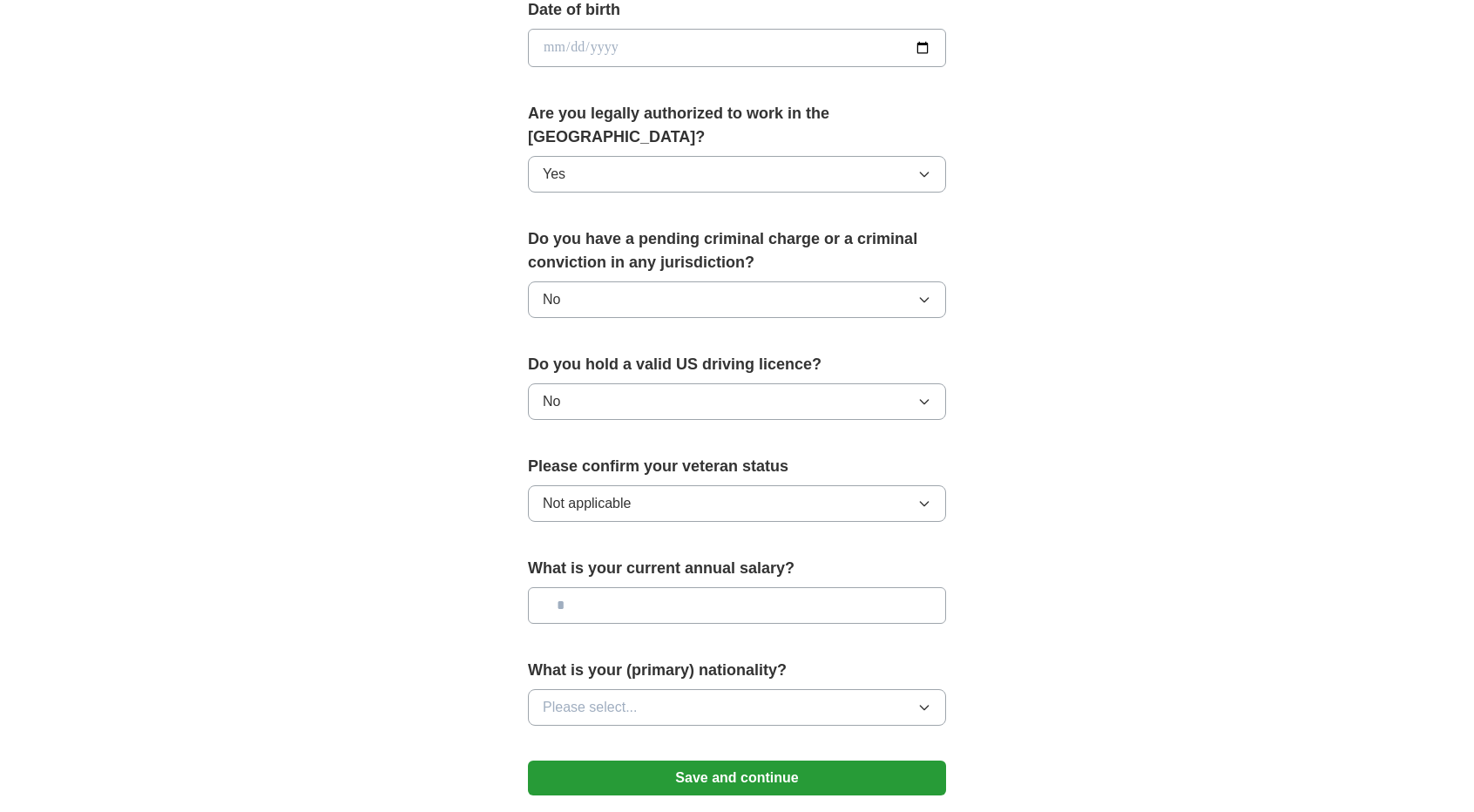
scroll to position [818, 0]
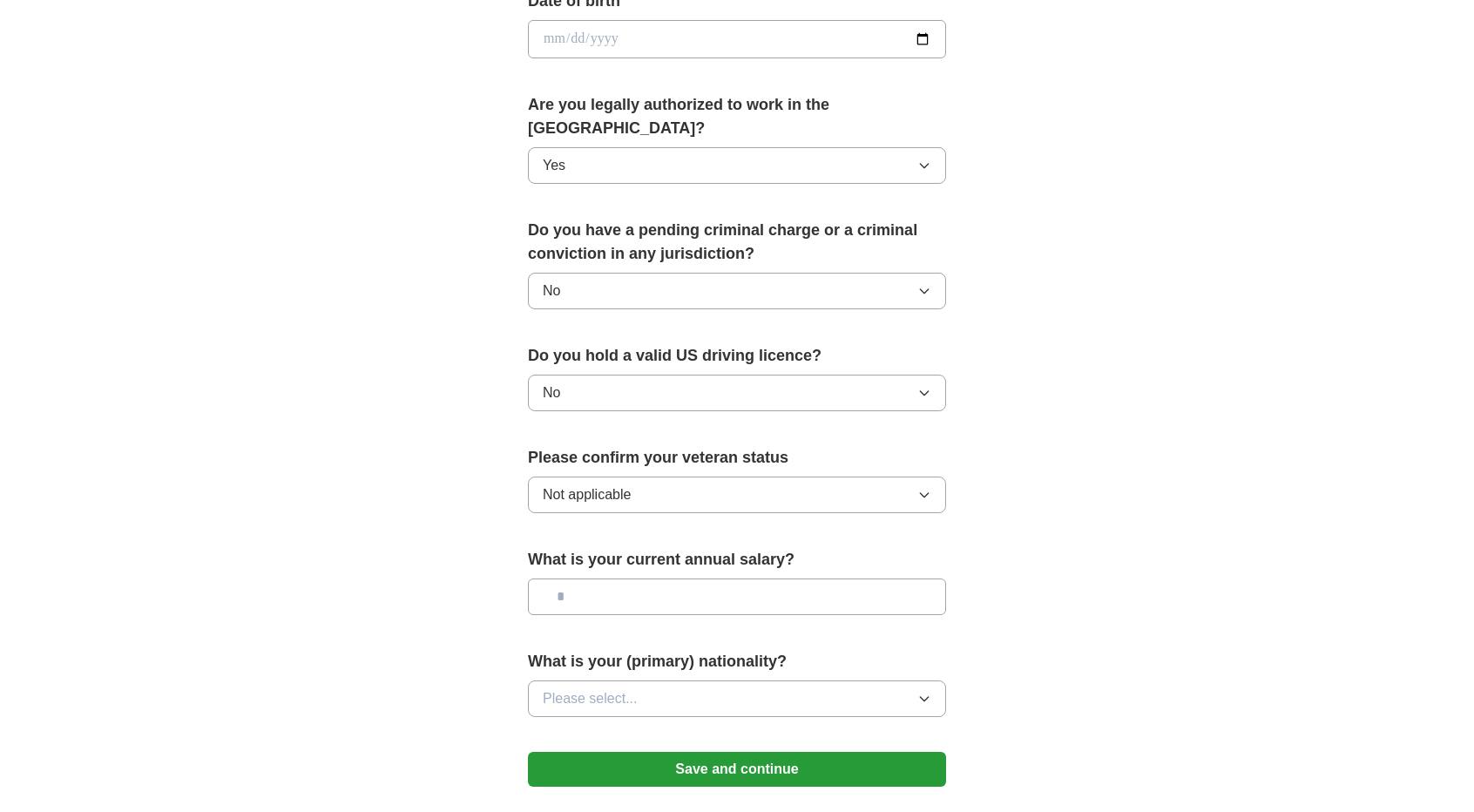
click at [596, 688] on span "Please select..." at bounding box center [591, 699] width 95 height 21
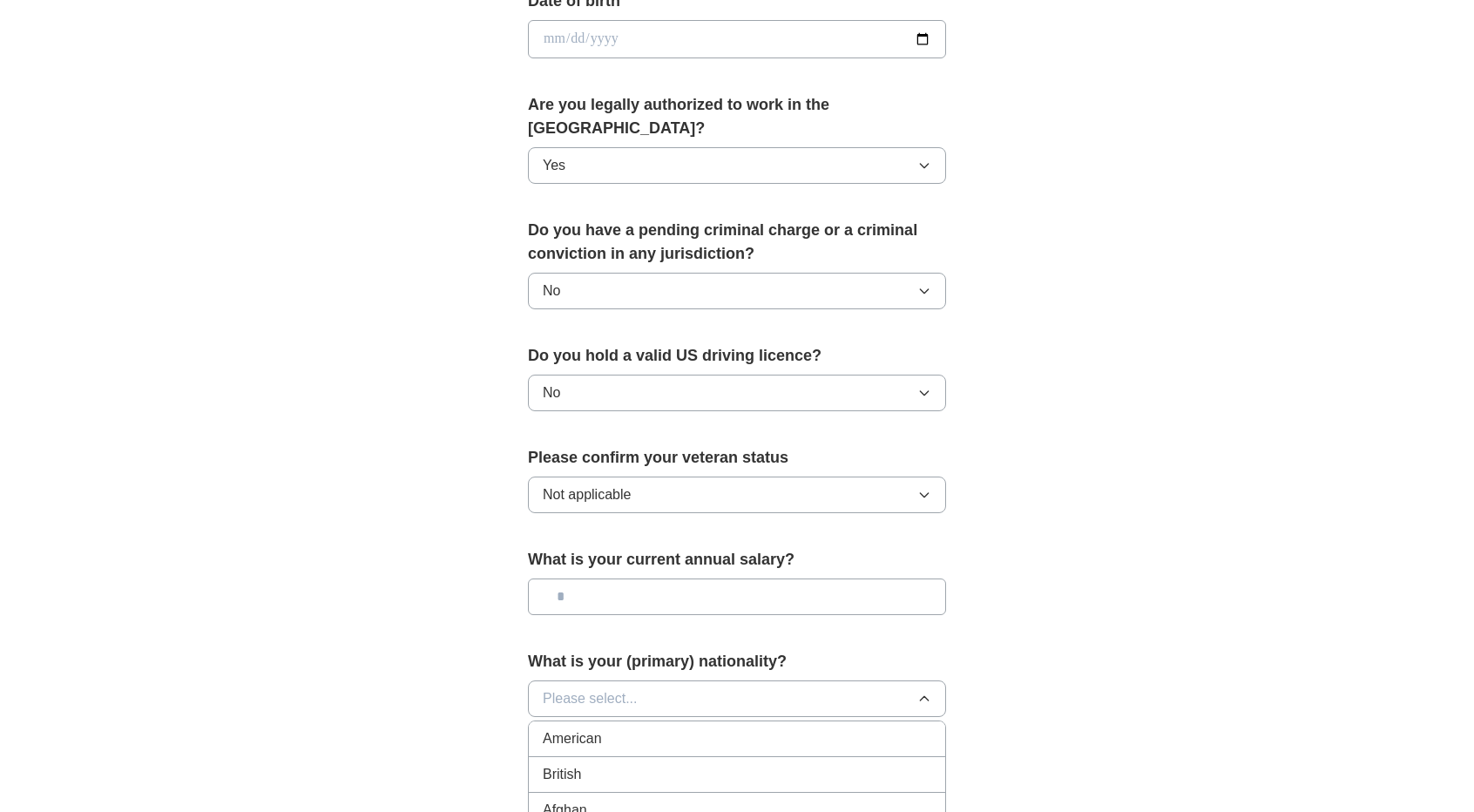
click at [609, 688] on span "Please select..." at bounding box center [591, 699] width 95 height 21
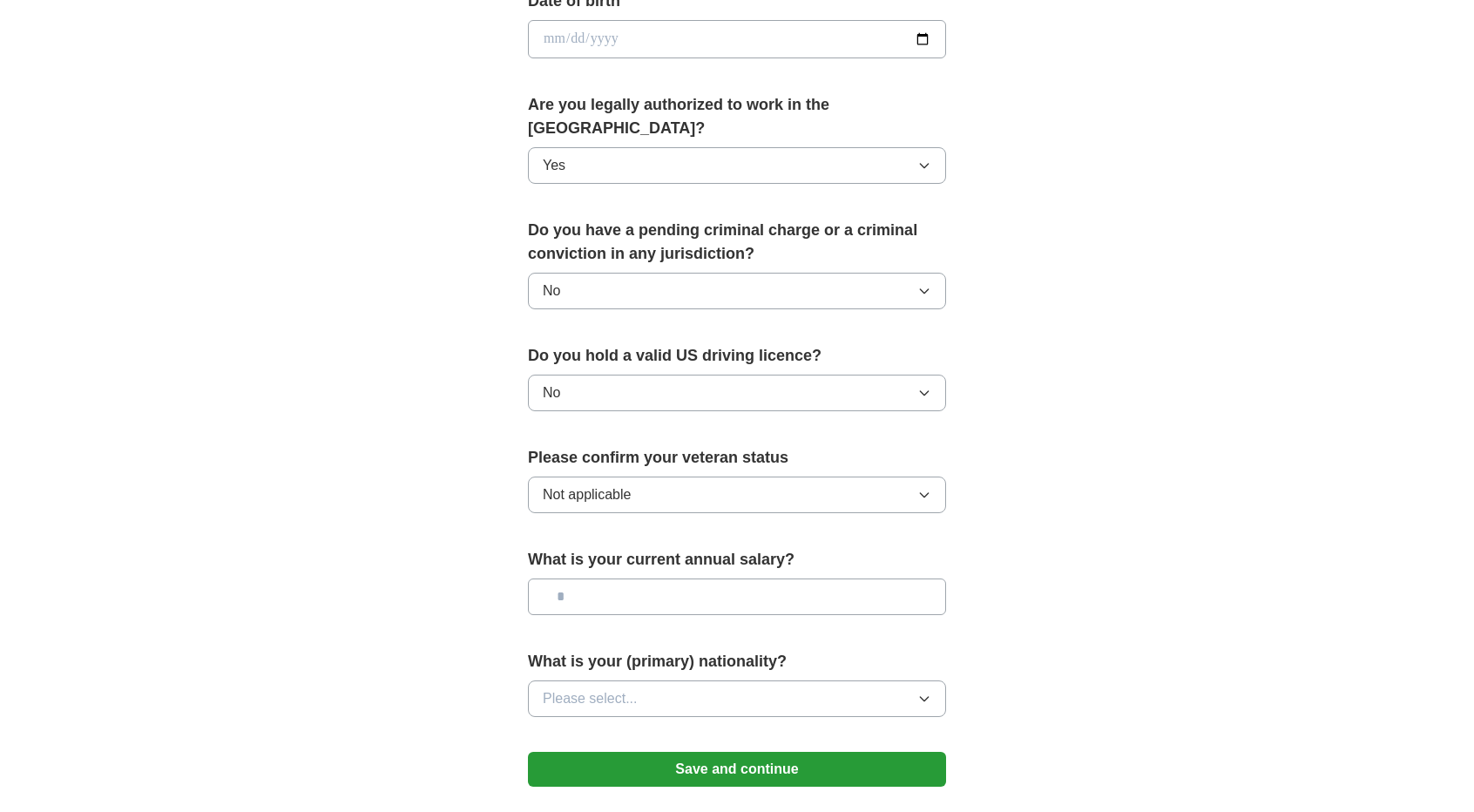
click at [609, 688] on span "Please select..." at bounding box center [591, 699] width 95 height 21
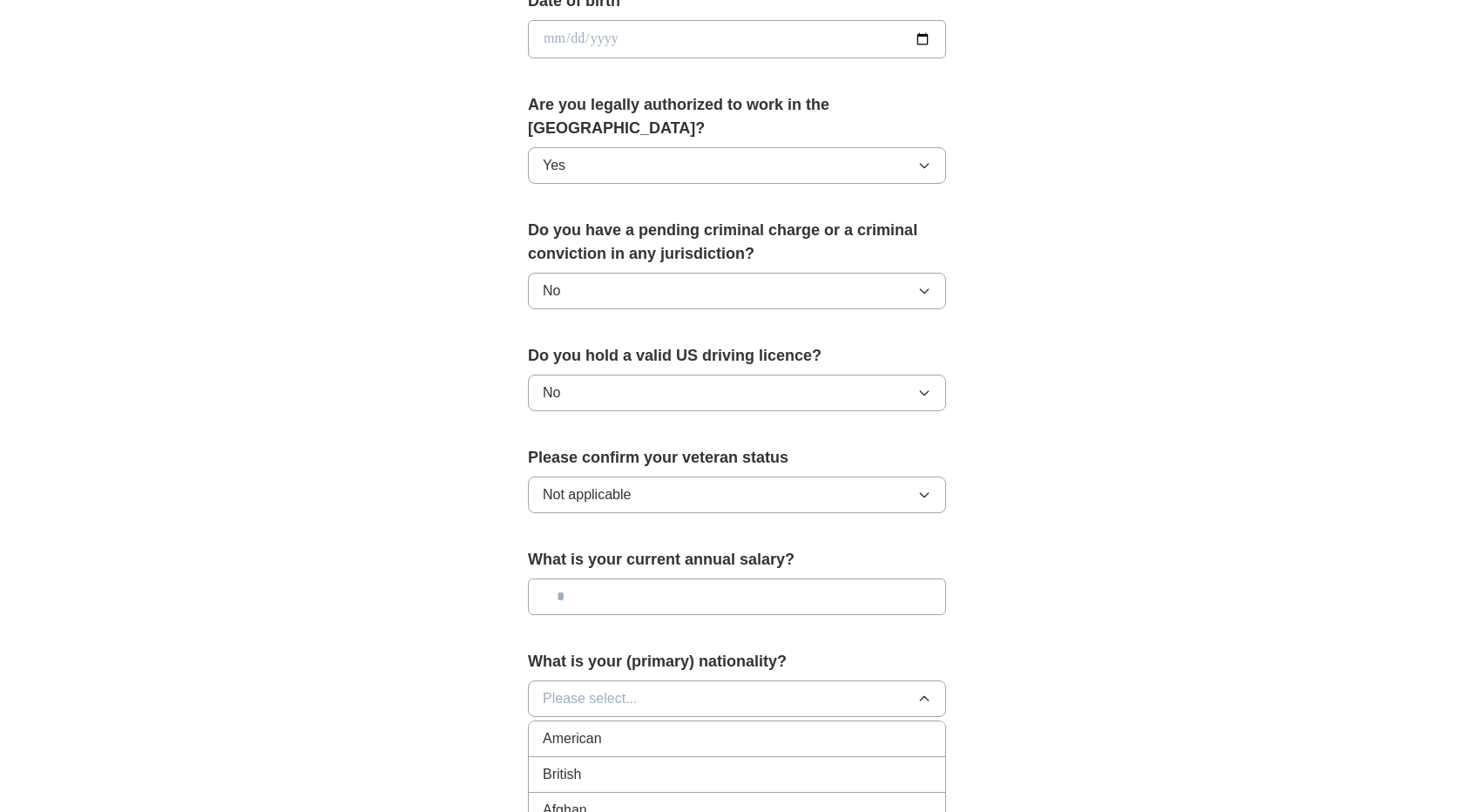
click at [609, 688] on span "Please select..." at bounding box center [591, 699] width 95 height 21
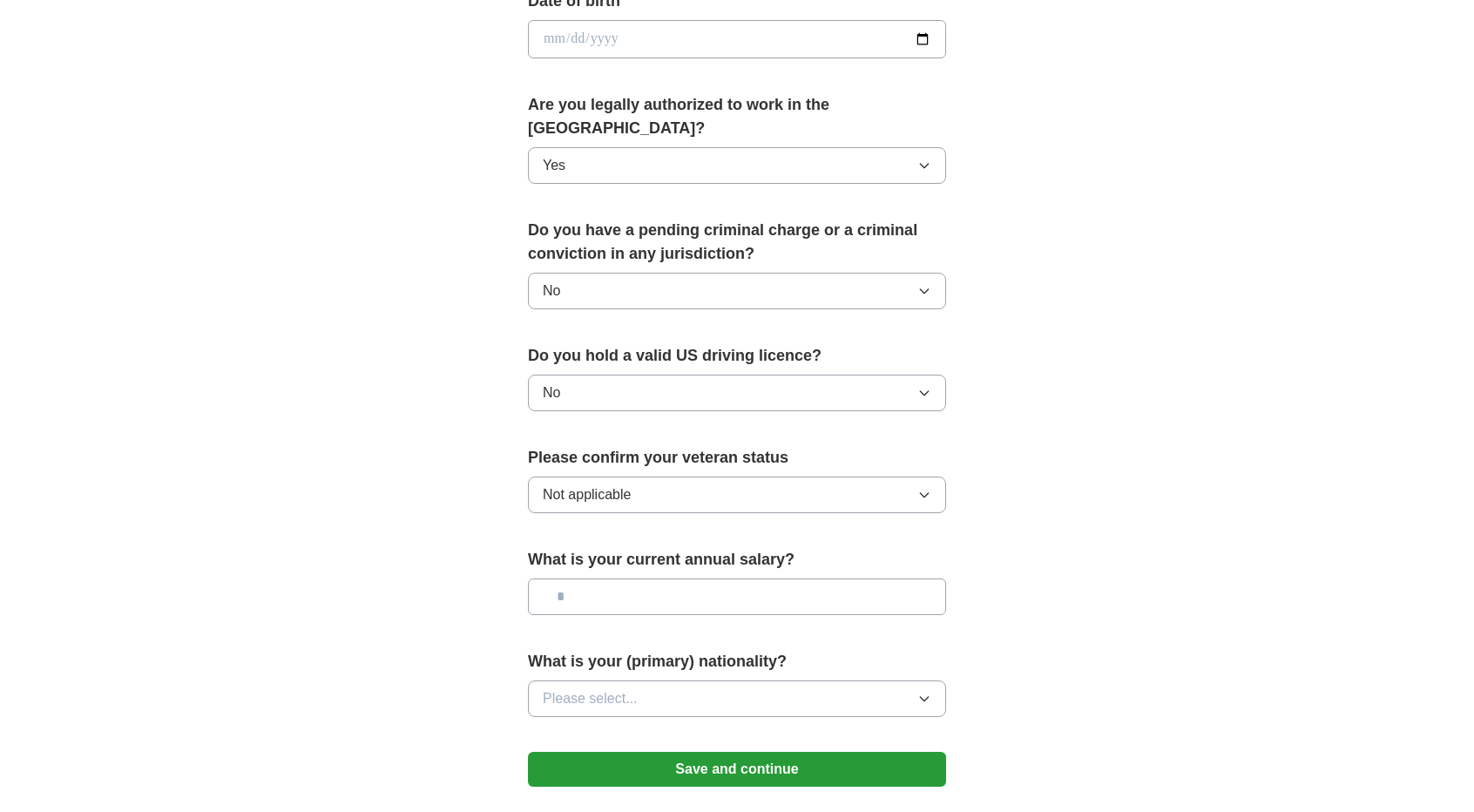
click at [609, 688] on span "Please select..." at bounding box center [591, 699] width 95 height 21
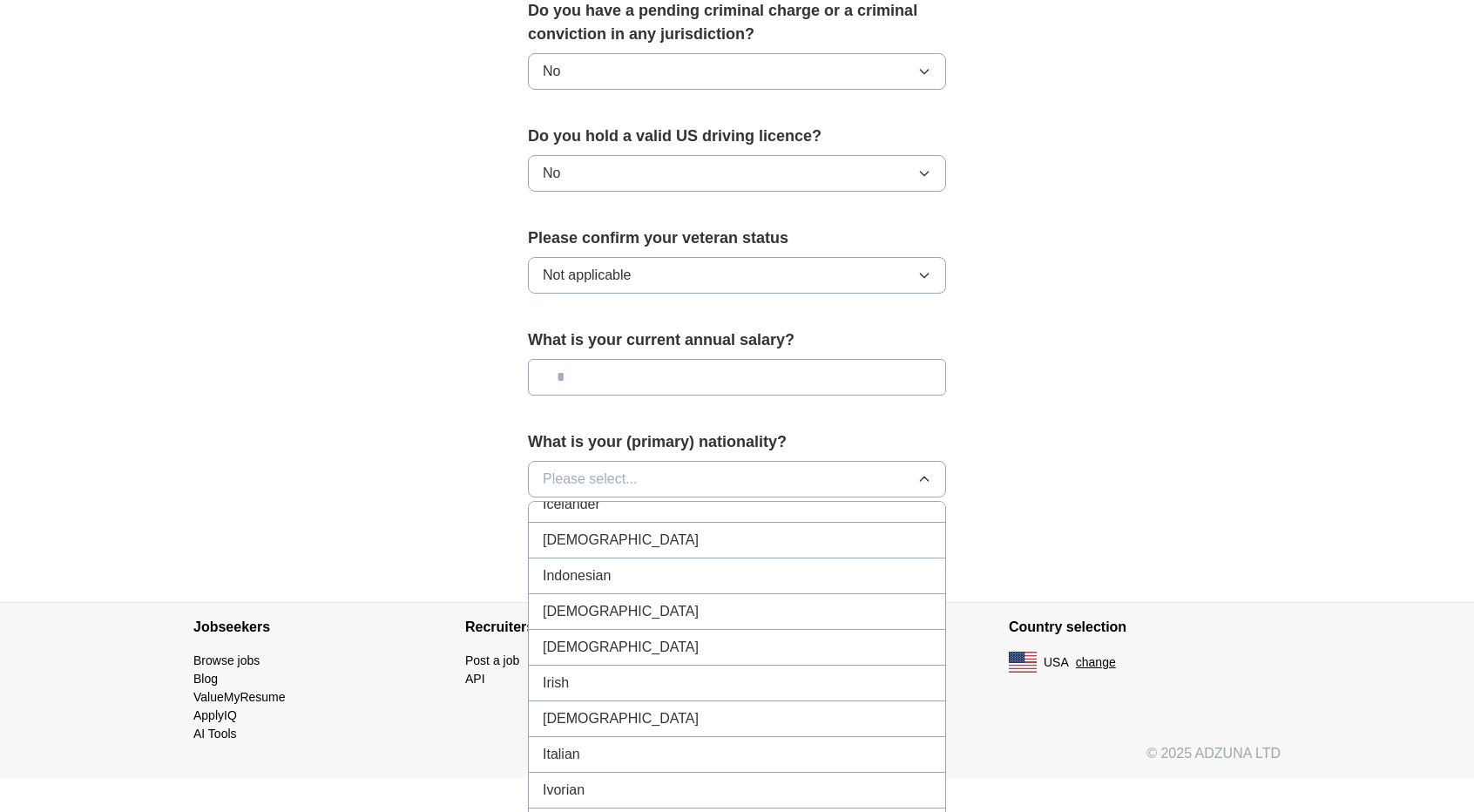
scroll to position [2772, 0]
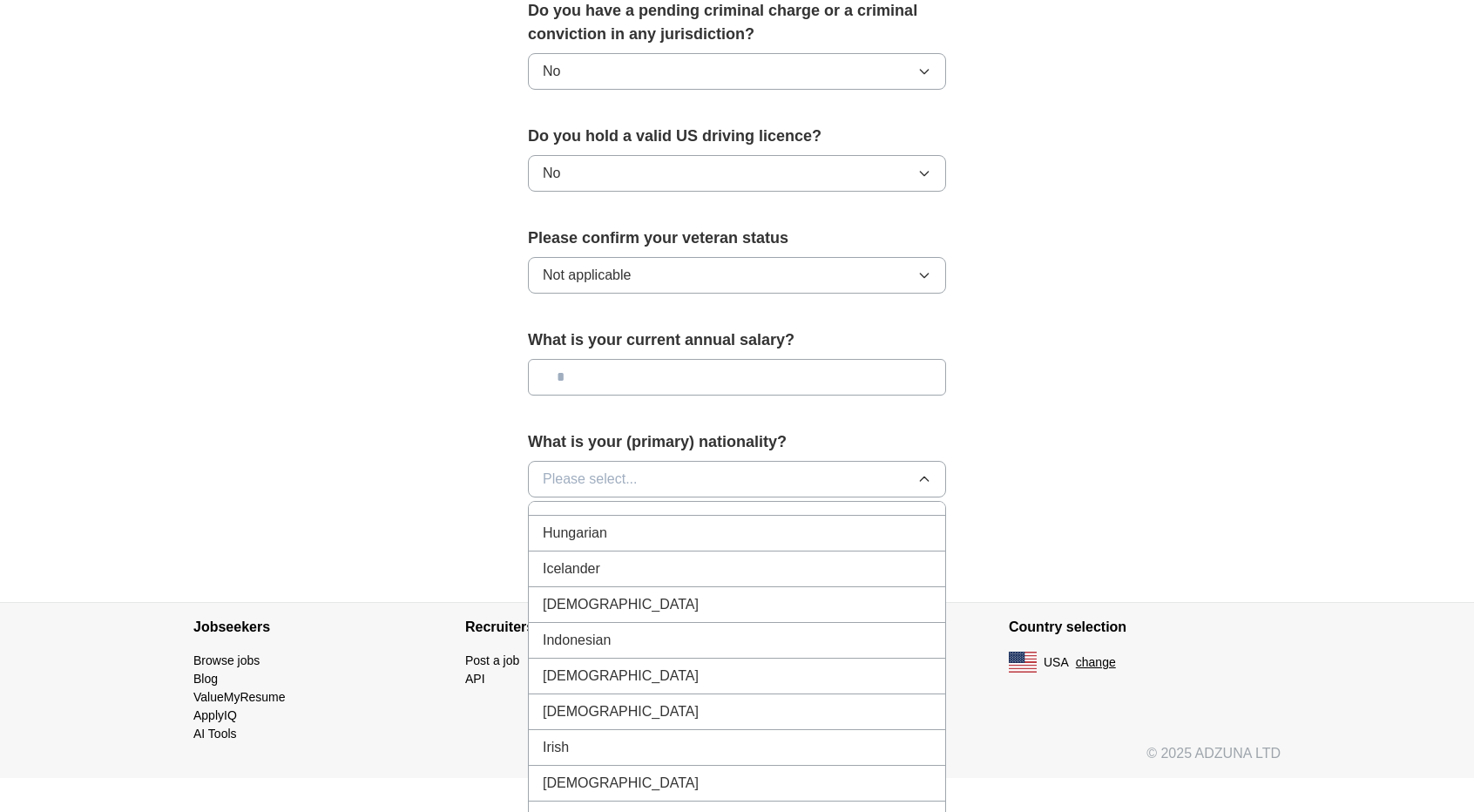
click at [595, 594] on div "[DEMOGRAPHIC_DATA]" at bounding box center [737, 605] width 389 height 21
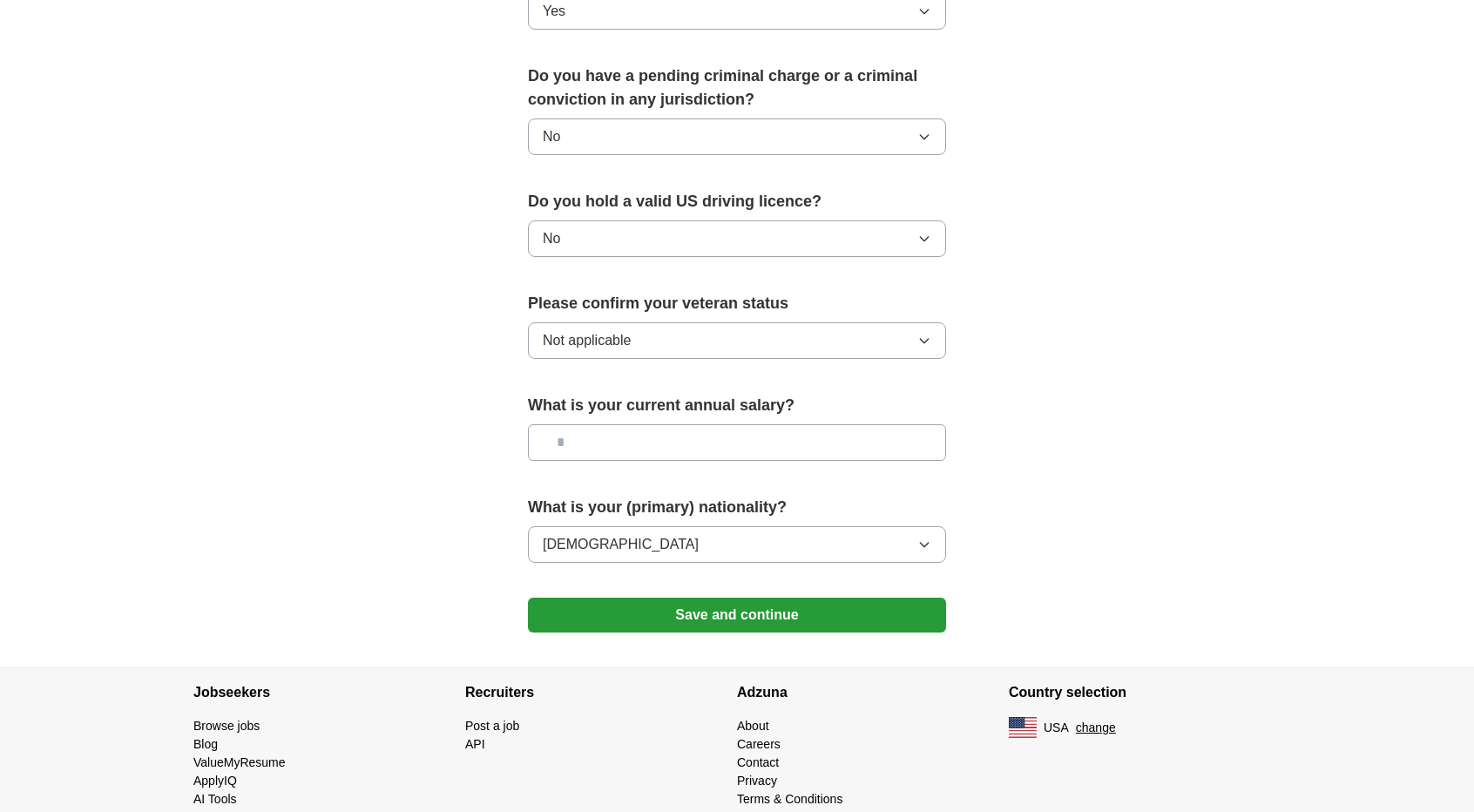
click at [629, 597] on button "Save and continue" at bounding box center [737, 614] width 418 height 35
